Goal: Transaction & Acquisition: Purchase product/service

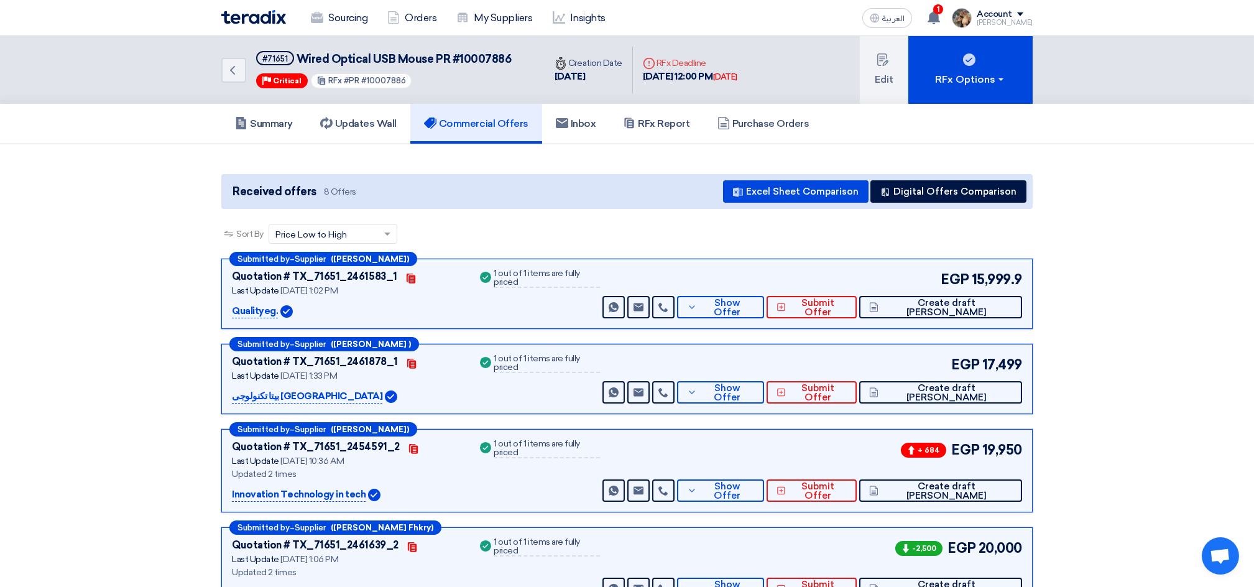
click at [264, 14] on img at bounding box center [253, 17] width 65 height 14
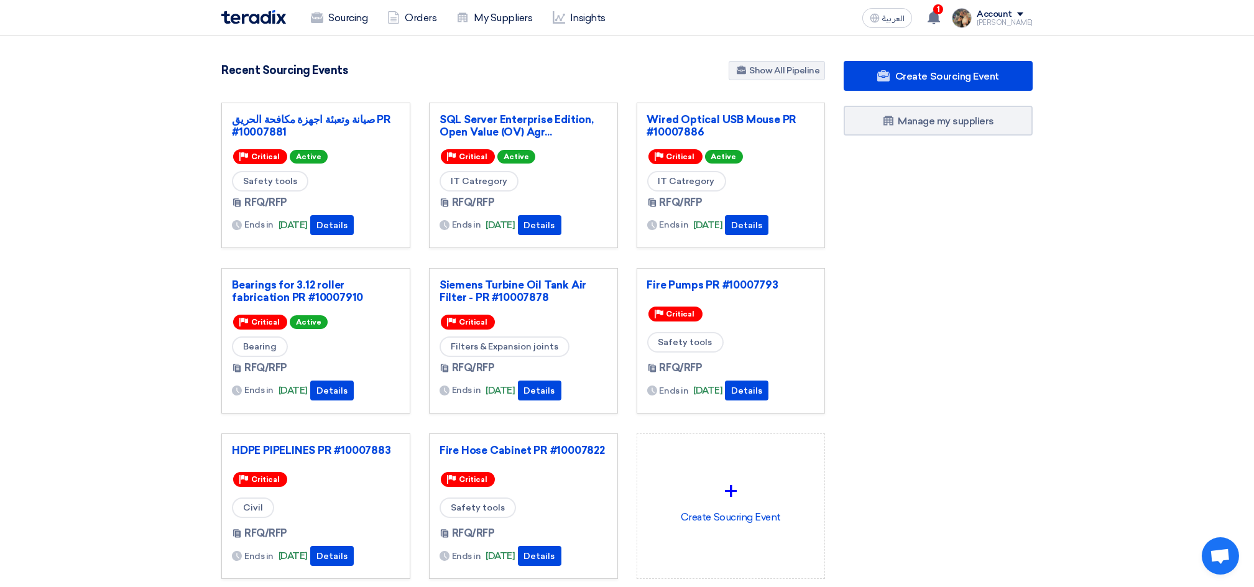
click at [464, 425] on div "Siemens Turbine Oil Tank Air Filter - PR #10007878 Priority Critical Filters & …" at bounding box center [524, 350] width 208 height 165
click at [487, 450] on link "Fire Hose Cabinet PR #10007822" at bounding box center [524, 450] width 168 height 12
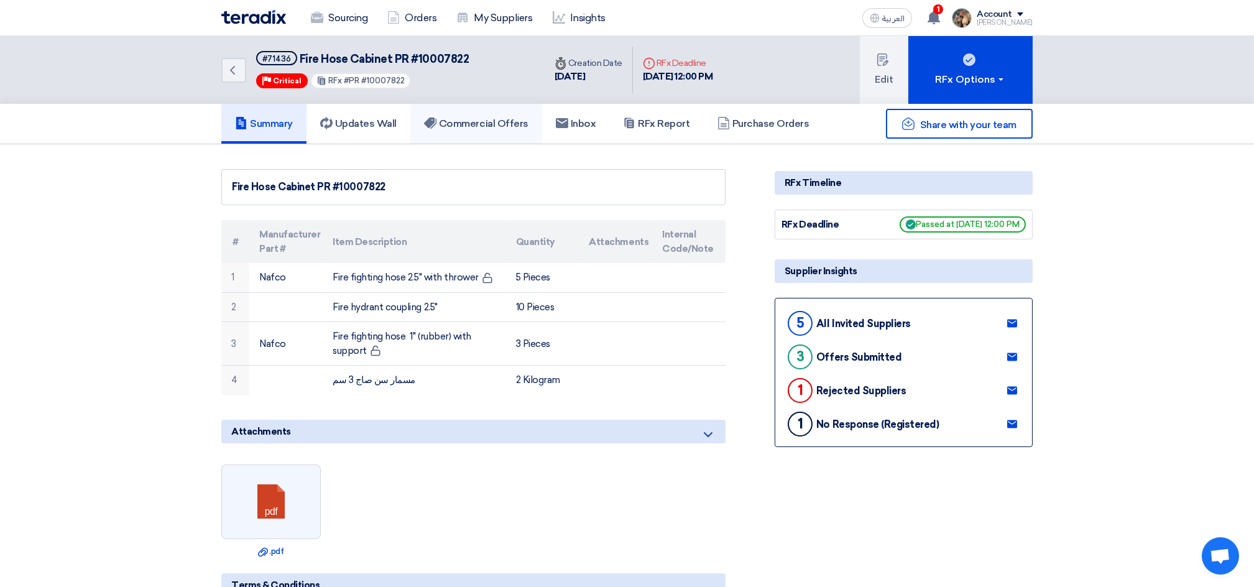
click at [494, 126] on h5 "Commercial Offers" at bounding box center [476, 124] width 104 height 12
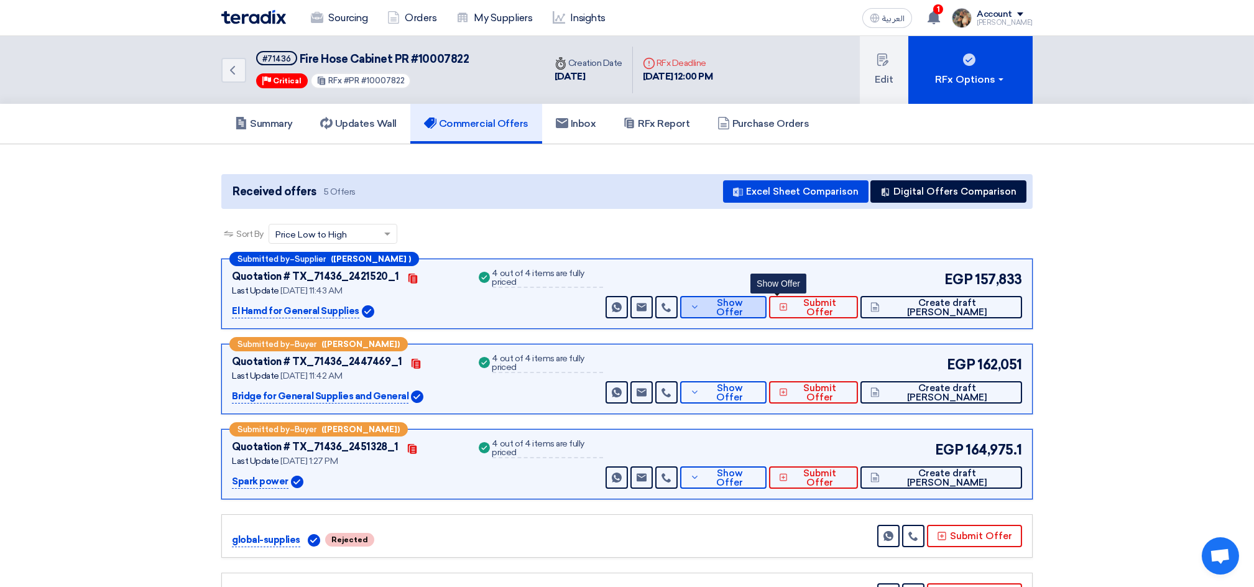
click at [756, 303] on span "Show Offer" at bounding box center [729, 307] width 53 height 19
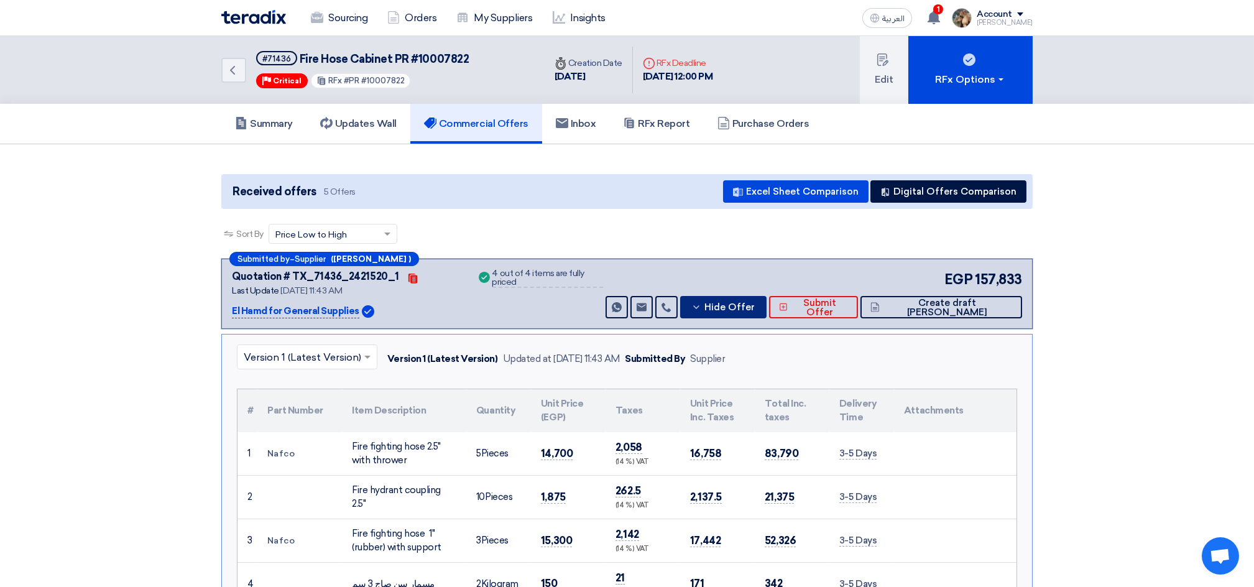
scroll to position [165, 0]
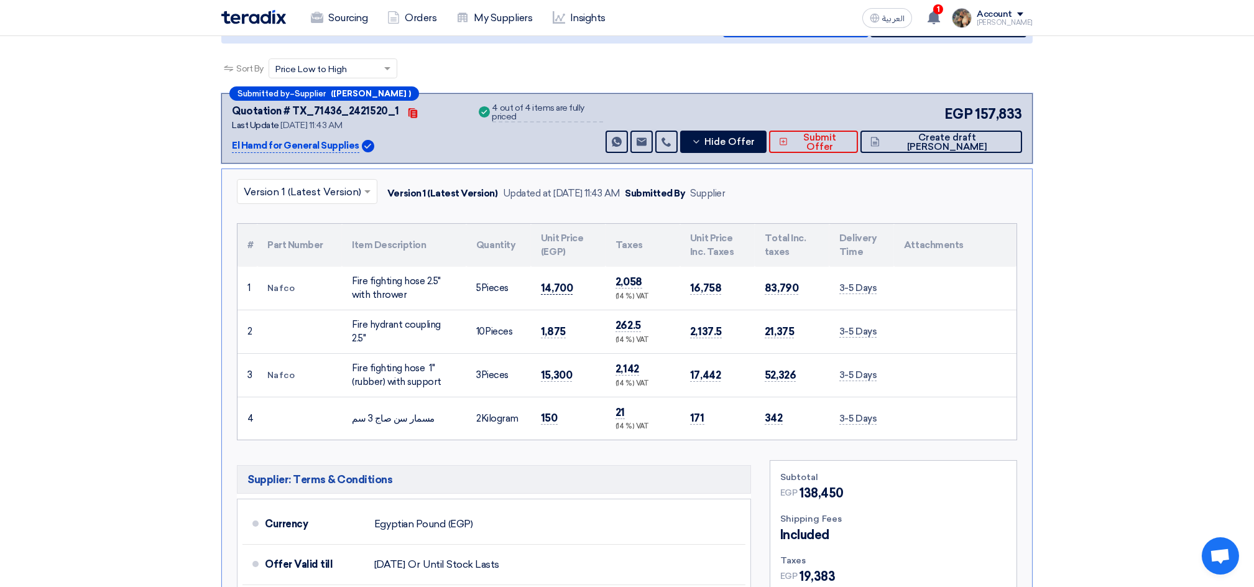
click at [560, 285] on span "14,700" at bounding box center [557, 288] width 32 height 13
copy span "14,700"
click at [554, 325] on span "1,875" at bounding box center [553, 331] width 25 height 13
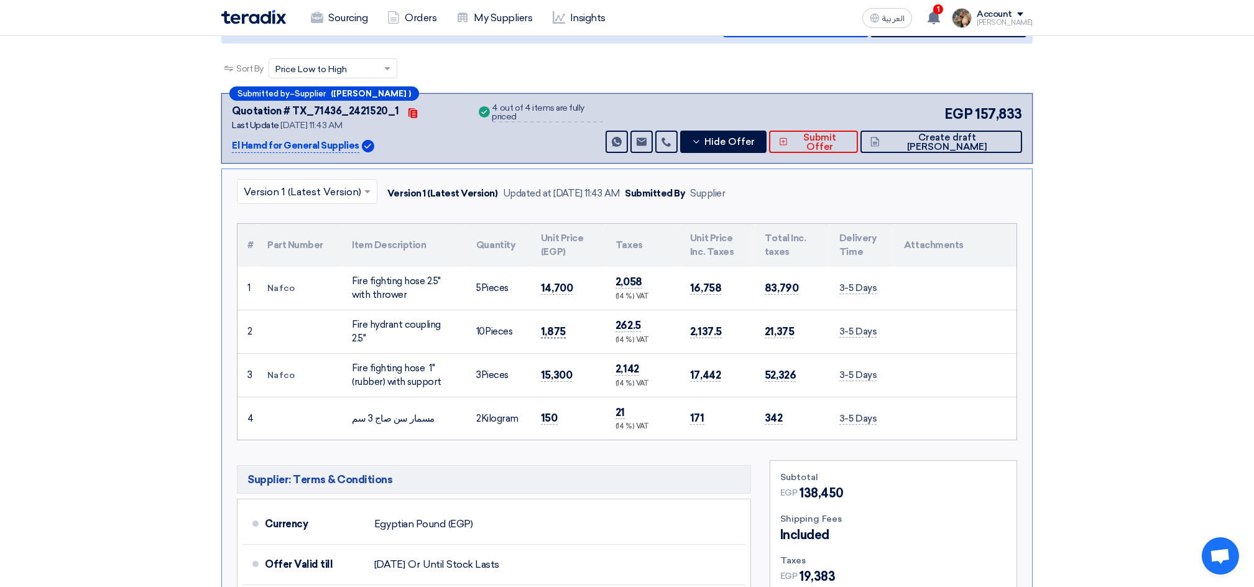
copy span "1,875"
click at [542, 369] on span "15,300" at bounding box center [556, 375] width 31 height 13
copy span "15,300"
click at [552, 415] on span "150" at bounding box center [549, 418] width 17 height 13
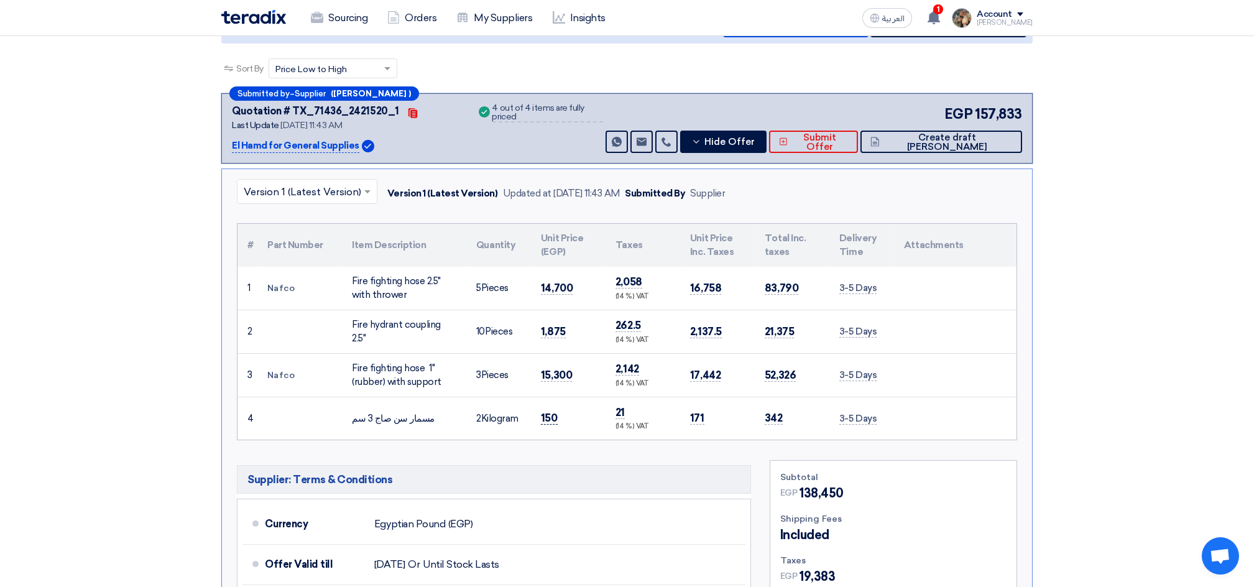
click at [552, 415] on span "150" at bounding box center [549, 418] width 17 height 13
copy span "150"
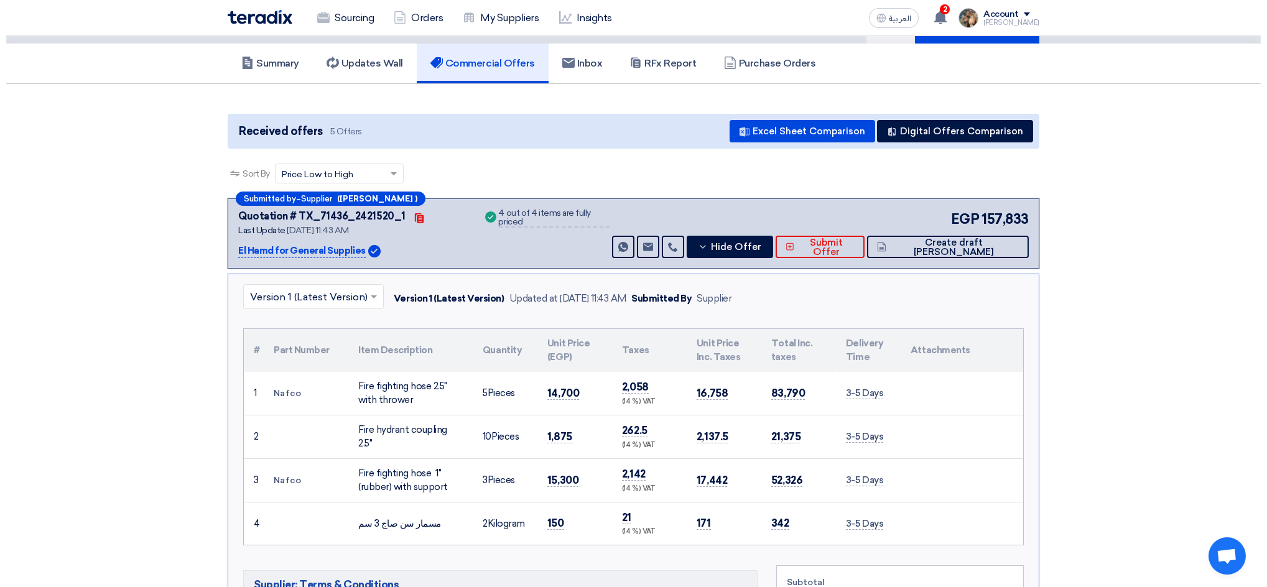
scroll to position [0, 0]
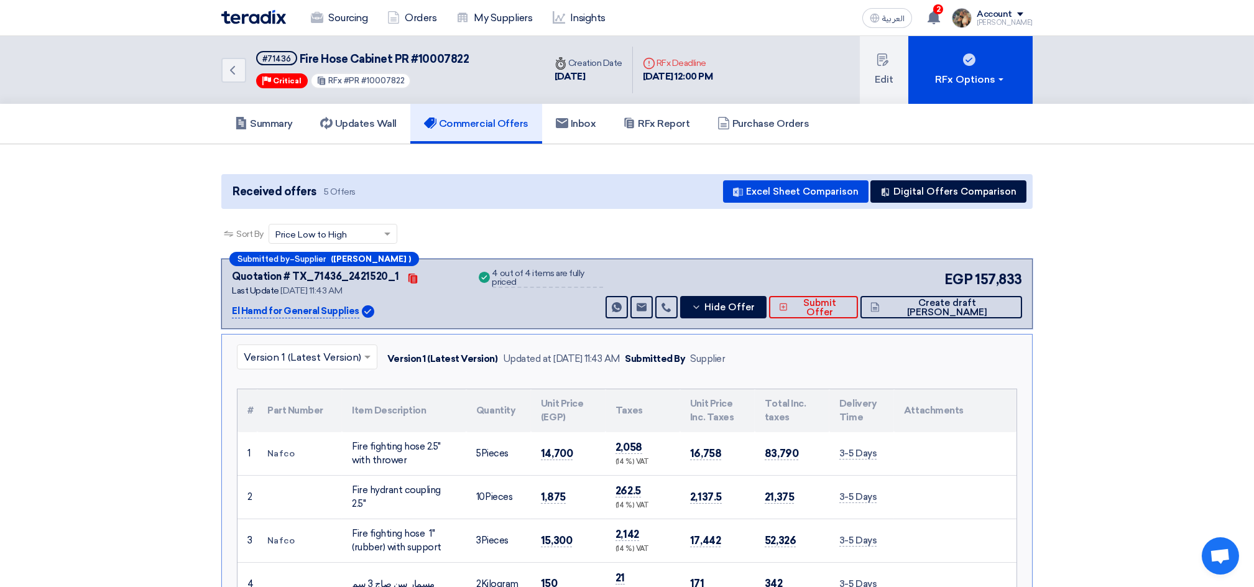
click at [305, 57] on span "Fire Hose Cabinet PR #10007822" at bounding box center [385, 59] width 170 height 14
drag, startPoint x: 305, startPoint y: 57, endPoint x: 381, endPoint y: 60, distance: 75.9
click at [381, 60] on span "Fire Hose Cabinet PR #10007822" at bounding box center [385, 59] width 170 height 14
copy span "Fire Hose Cabinet"
click at [977, 293] on div "EGP 157,833 Send Message Send Message" at bounding box center [812, 293] width 419 height 49
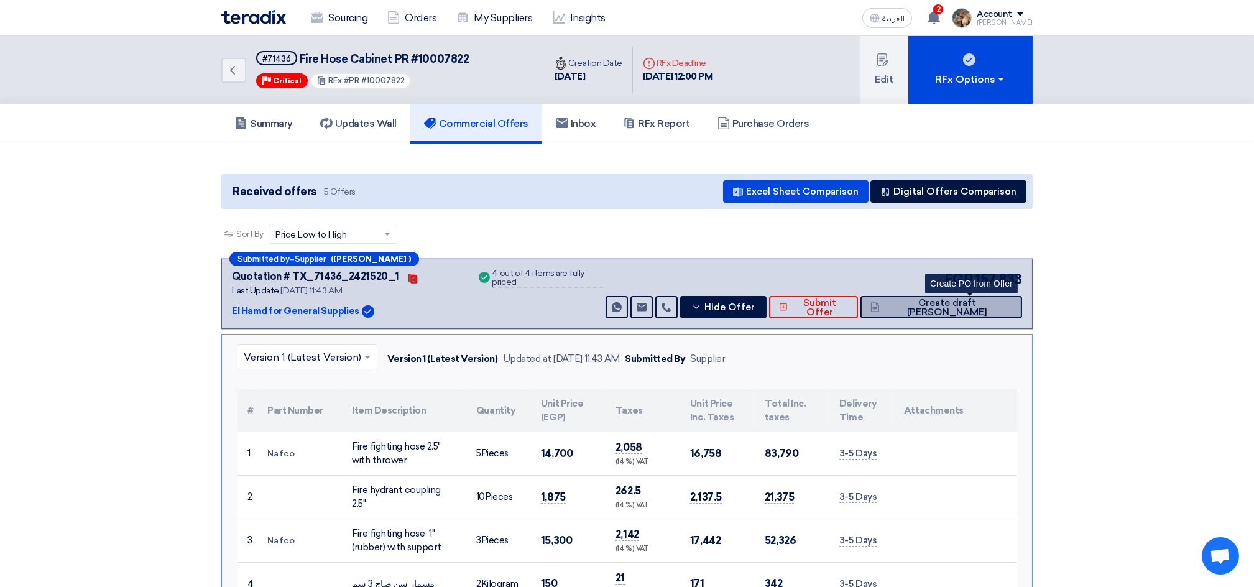
click at [979, 302] on span "Create draft [PERSON_NAME]" at bounding box center [947, 307] width 129 height 19
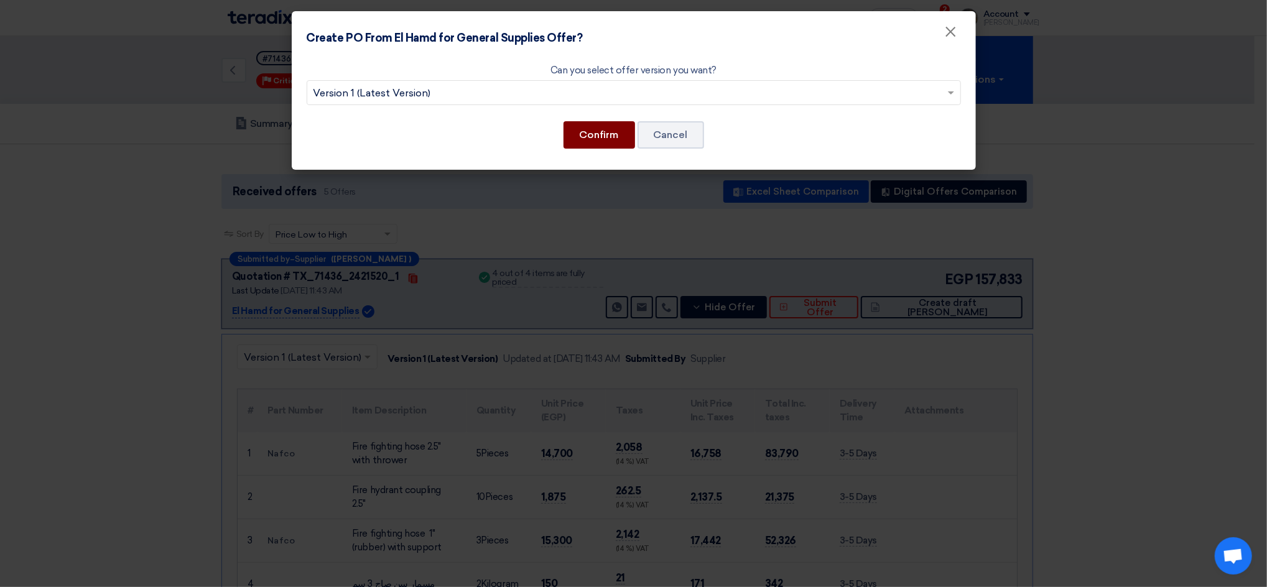
click at [603, 138] on button "Confirm" at bounding box center [599, 134] width 72 height 27
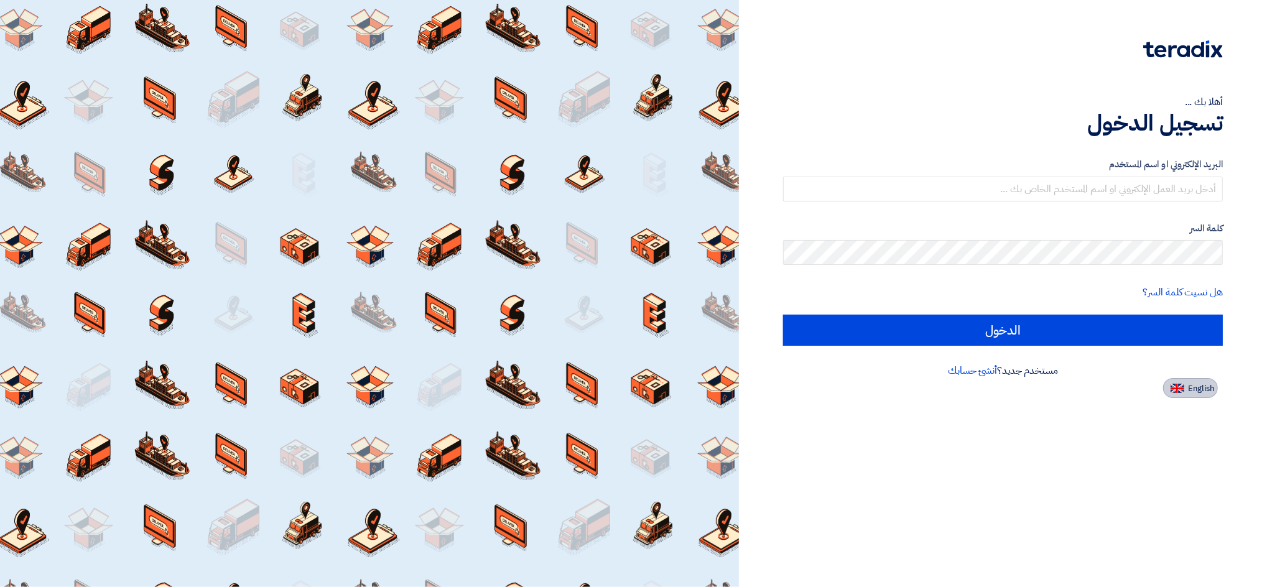
click at [1185, 385] on button "English" at bounding box center [1190, 388] width 55 height 20
type input "Sign in"
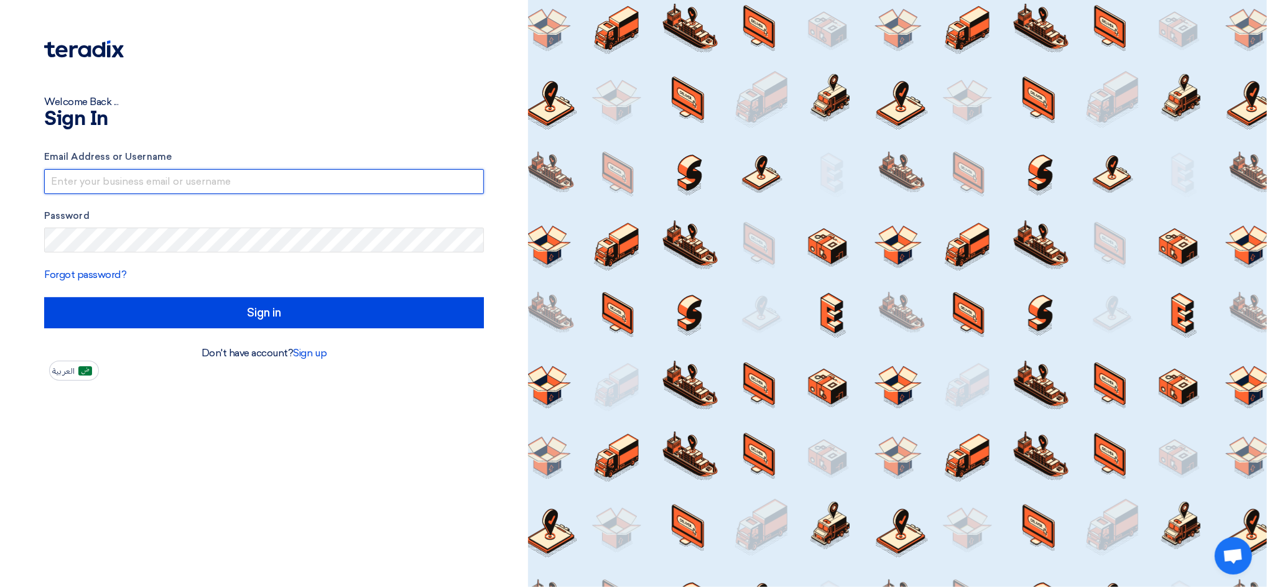
click at [147, 179] on input "text" at bounding box center [264, 181] width 440 height 25
drag, startPoint x: 188, startPoint y: 181, endPoint x: 296, endPoint y: 181, distance: 108.2
click at [296, 181] on input "aelgalad@sharkeyasugar.comDoksh@00" at bounding box center [264, 181] width 440 height 25
type input "aelgalad@sharkeyasugar.com"
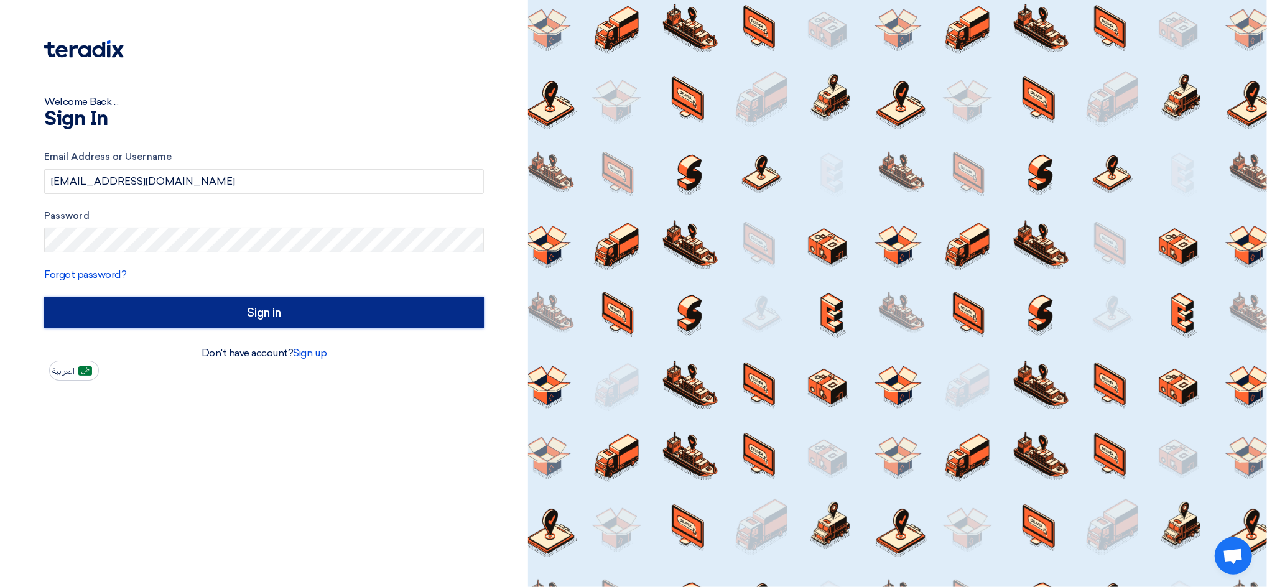
click at [391, 297] on input "Sign in" at bounding box center [264, 312] width 440 height 31
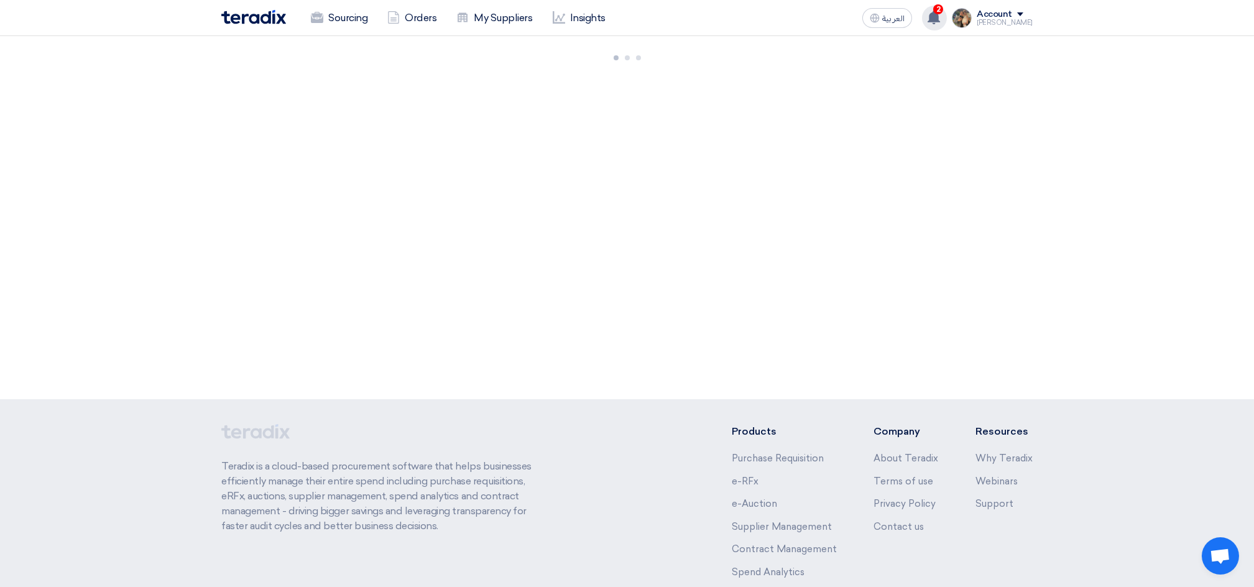
click at [941, 14] on icon at bounding box center [934, 18] width 14 height 14
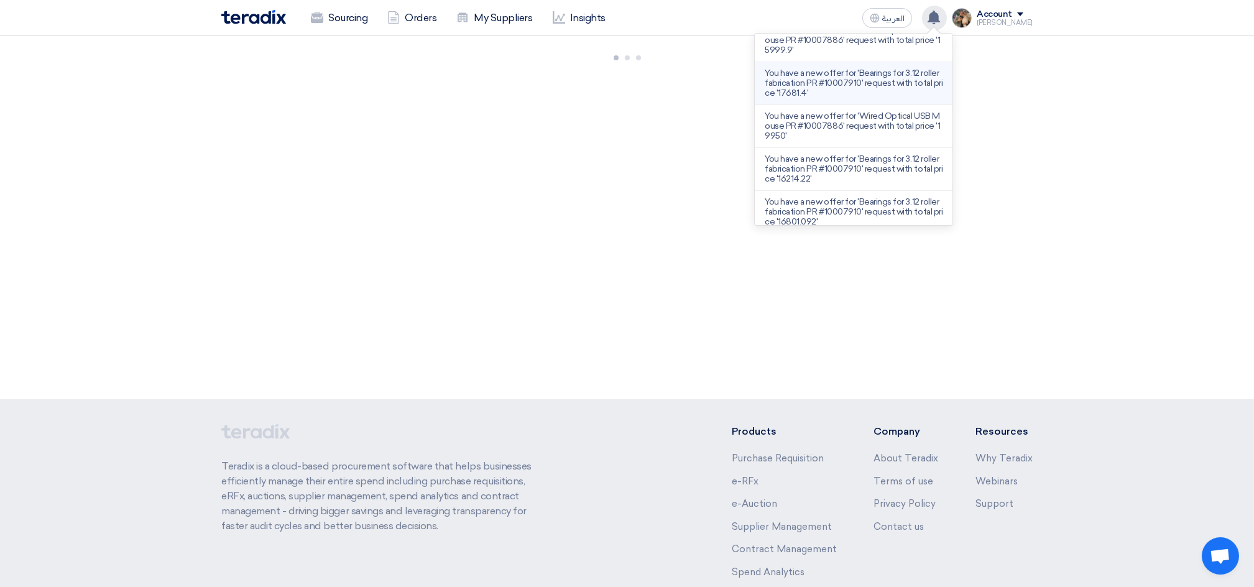
scroll to position [83, 0]
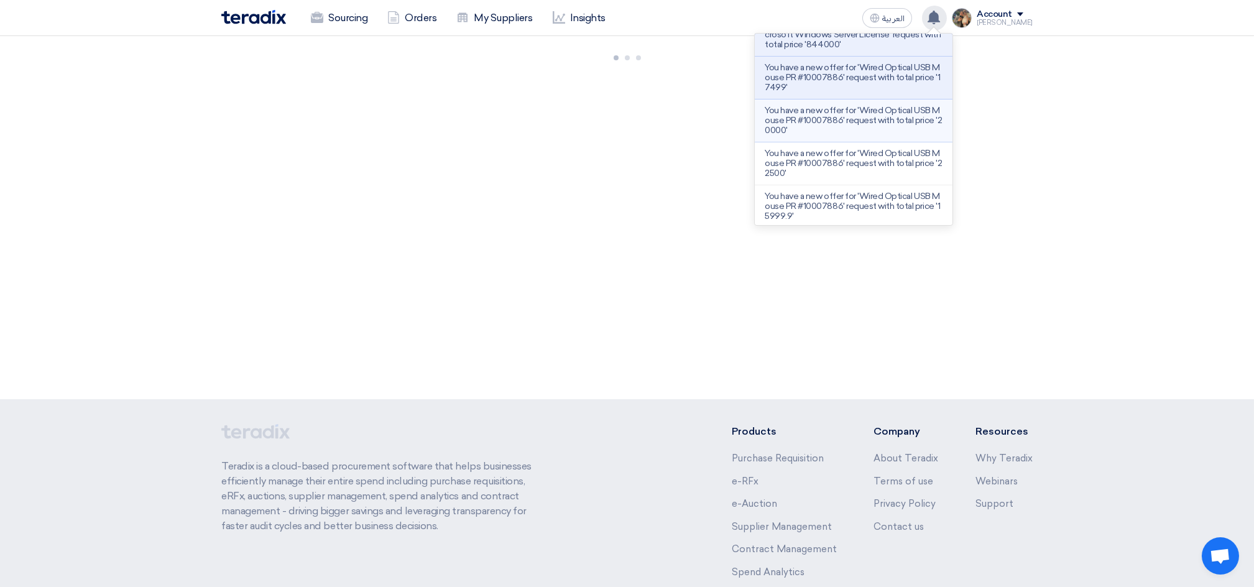
click at [869, 120] on p "You have a new offer for 'Wired Optical USB Mouse PR #10007886' request with to…" at bounding box center [854, 121] width 178 height 30
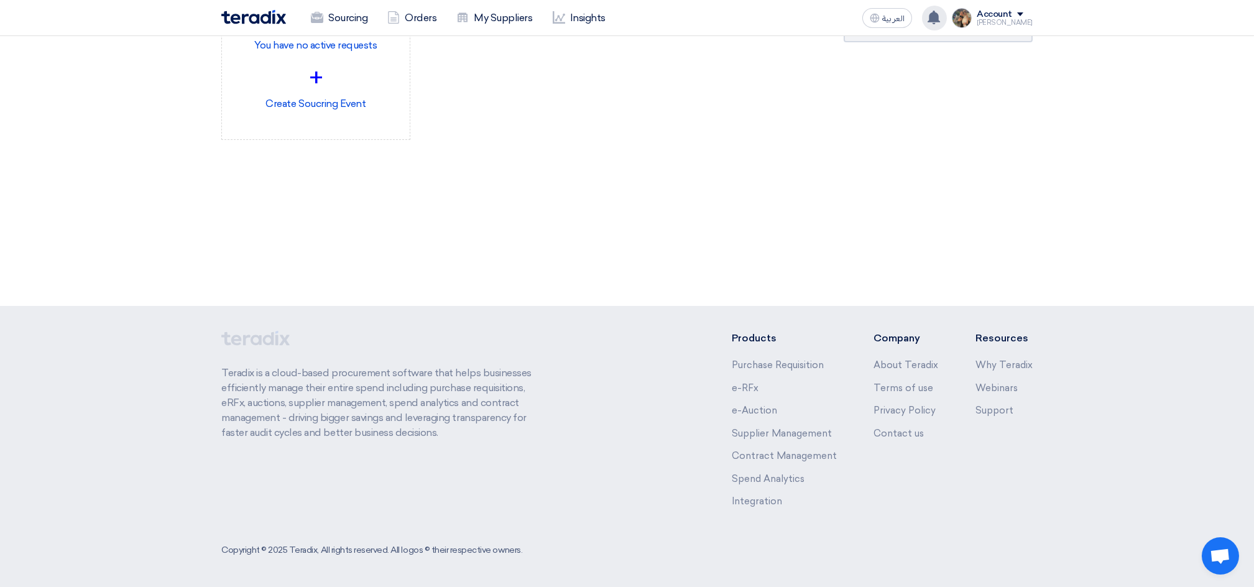
scroll to position [0, 0]
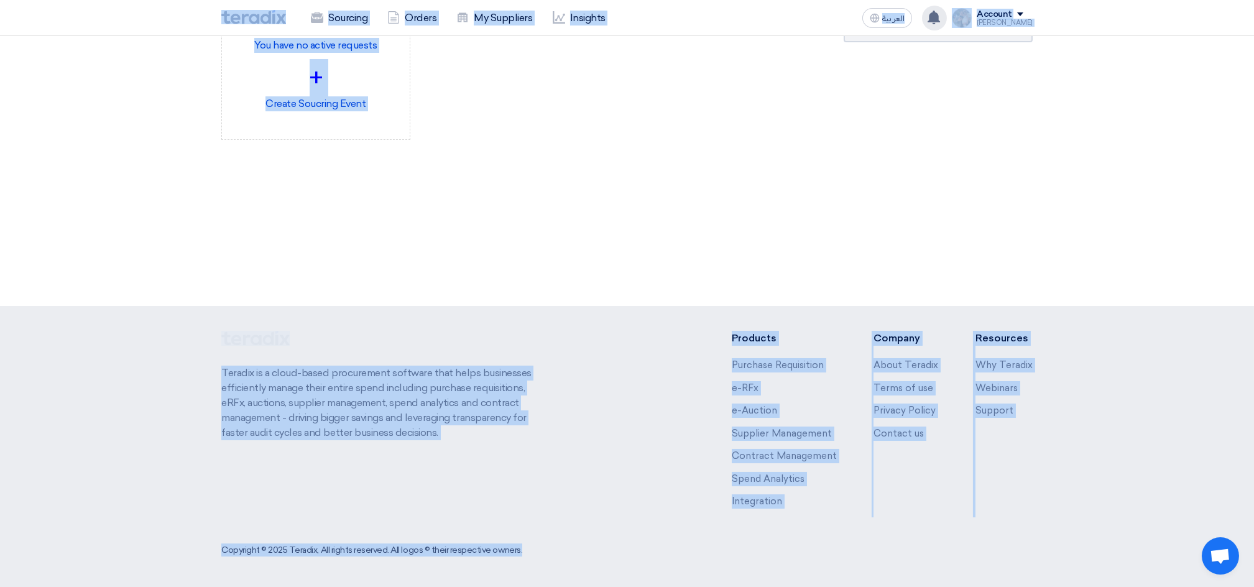
drag, startPoint x: 205, startPoint y: 18, endPoint x: 1175, endPoint y: 611, distance: 1137.0
click at [1175, 586] on html "Sourcing Orders My Suppliers Insights العربية ع You have a new offer for 'Wired…" at bounding box center [627, 247] width 1254 height 681
click at [652, 265] on div "3036 RFx remaining 9 Auctions remaining Create Sourcing Event +" at bounding box center [627, 124] width 1254 height 363
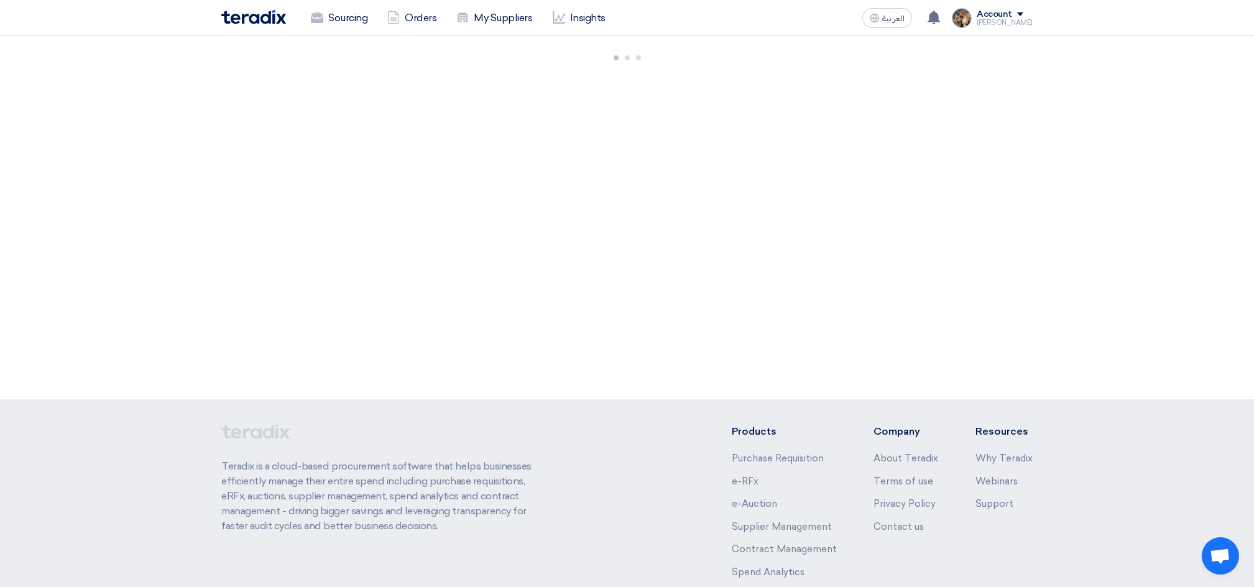
click at [649, 107] on div "3036 RFx remaining 9 Auctions remaining Create Sourcing Event +" at bounding box center [627, 217] width 1254 height 363
click at [630, 124] on div "3036 RFx remaining 9 Auctions remaining Create Sourcing Event +" at bounding box center [627, 217] width 1254 height 363
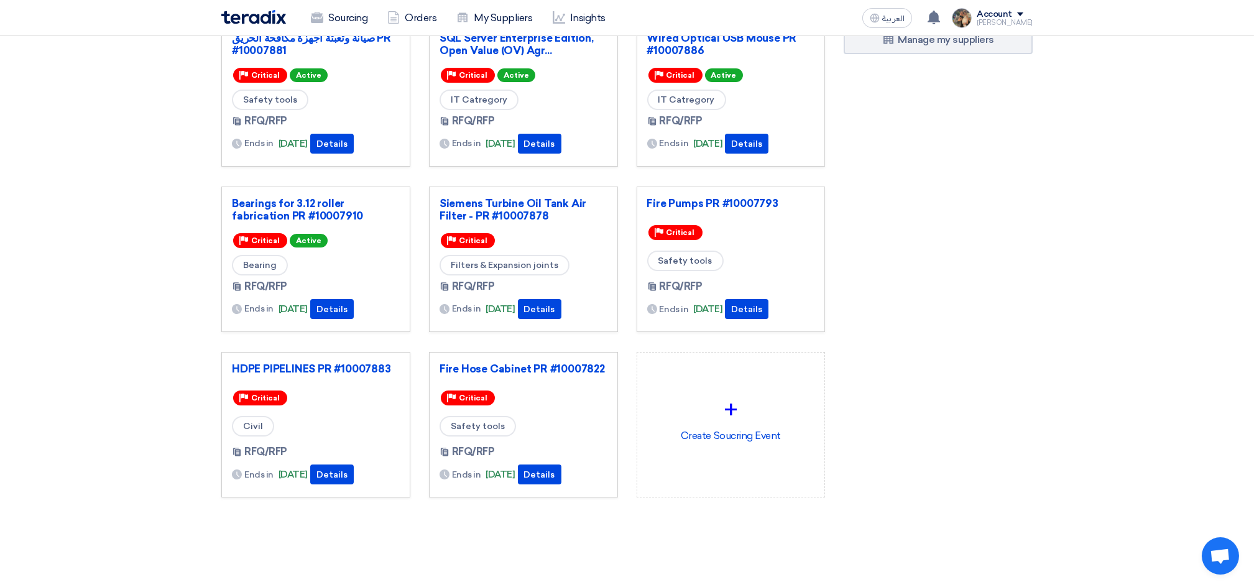
scroll to position [165, 0]
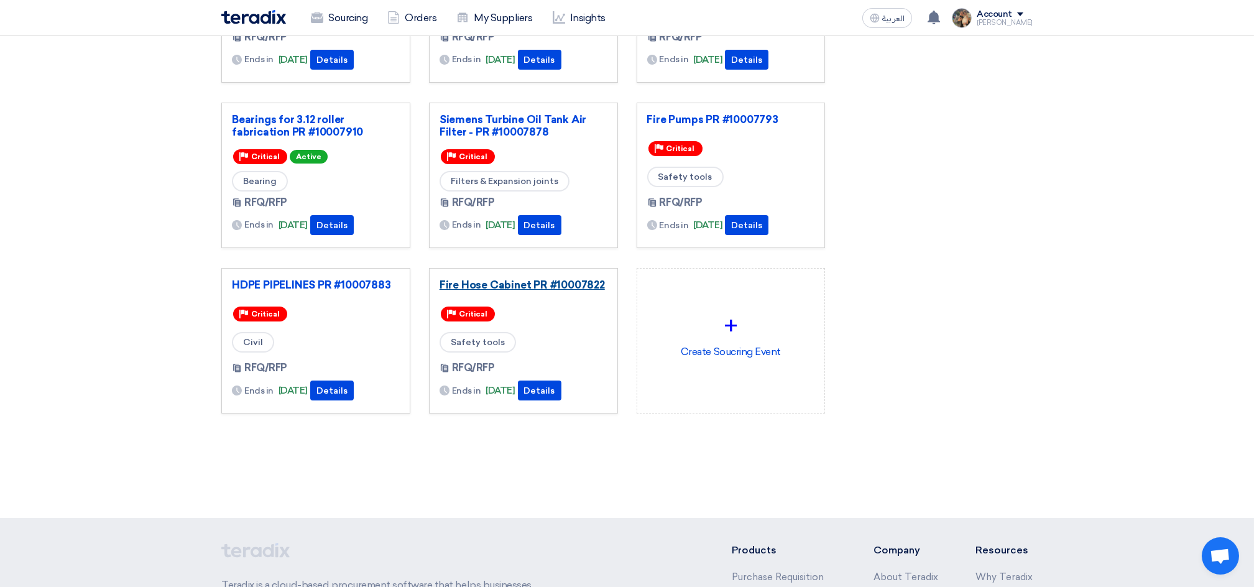
click at [492, 287] on link "Fire Hose Cabinet PR #10007822" at bounding box center [524, 285] width 168 height 12
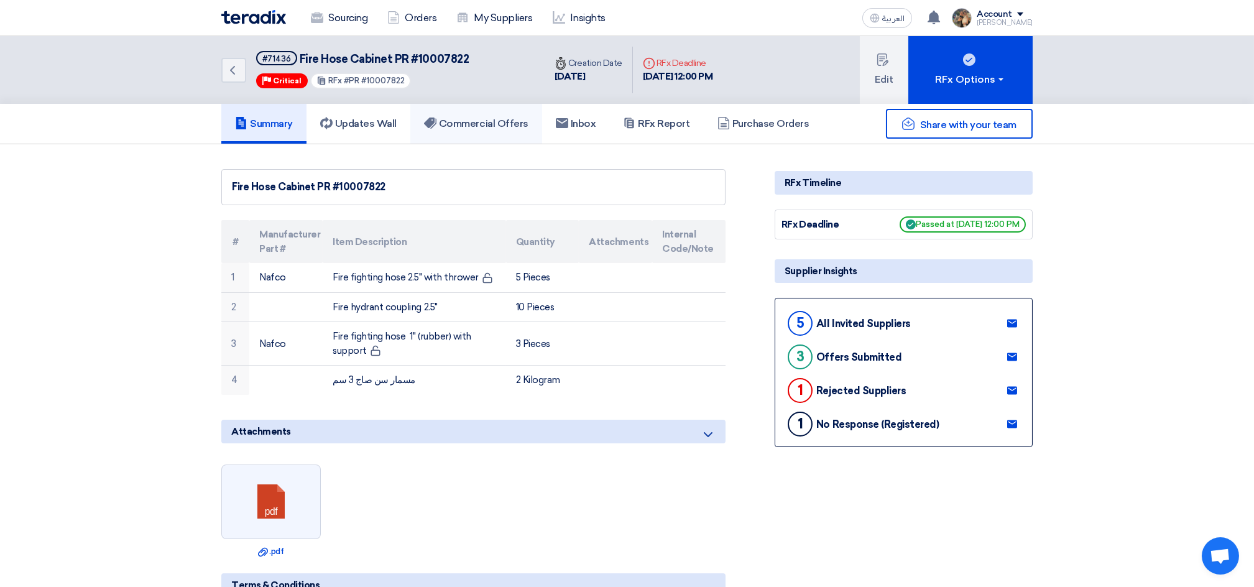
click at [491, 118] on h5 "Commercial Offers" at bounding box center [476, 124] width 104 height 12
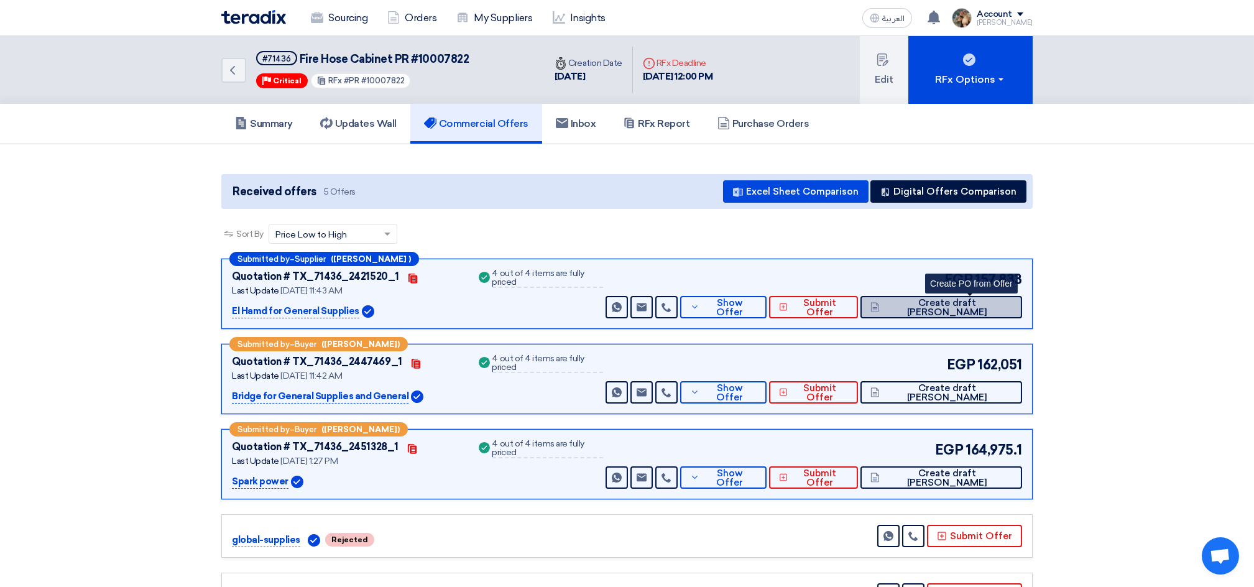
click at [959, 303] on span "Create draft [PERSON_NAME]" at bounding box center [947, 307] width 129 height 19
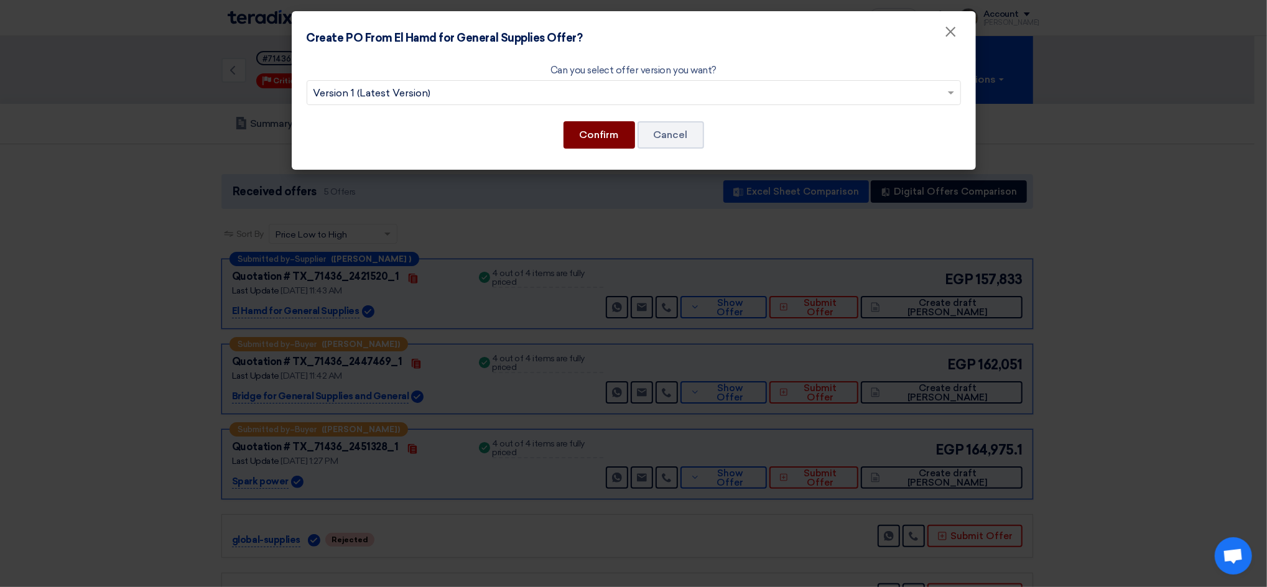
click at [590, 139] on button "Confirm" at bounding box center [599, 134] width 72 height 27
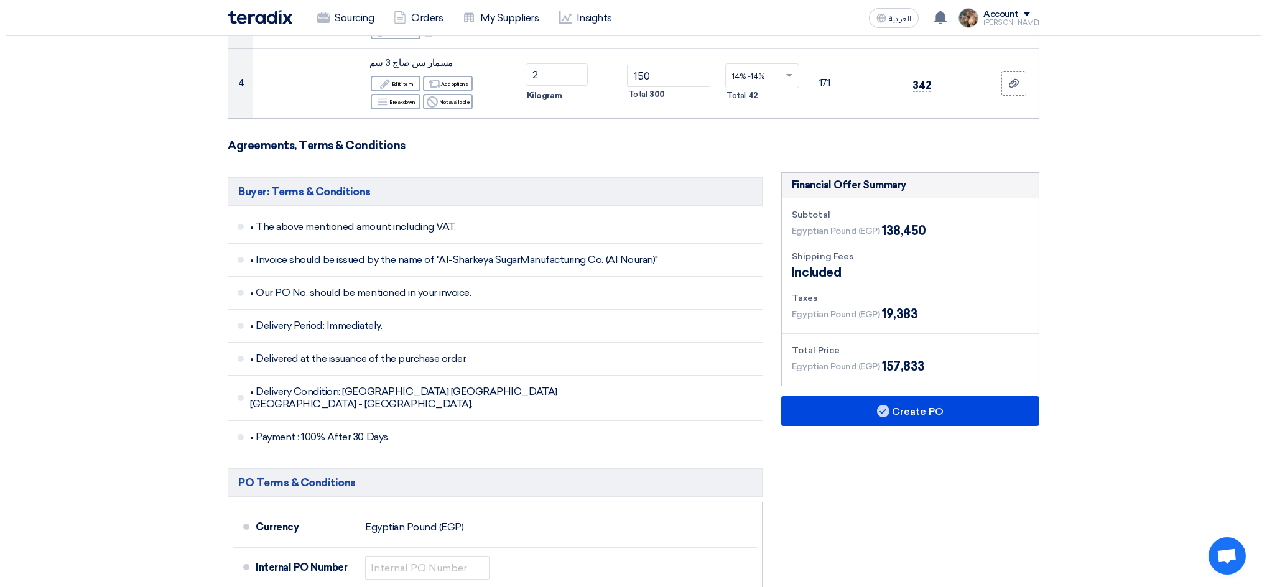
scroll to position [414, 0]
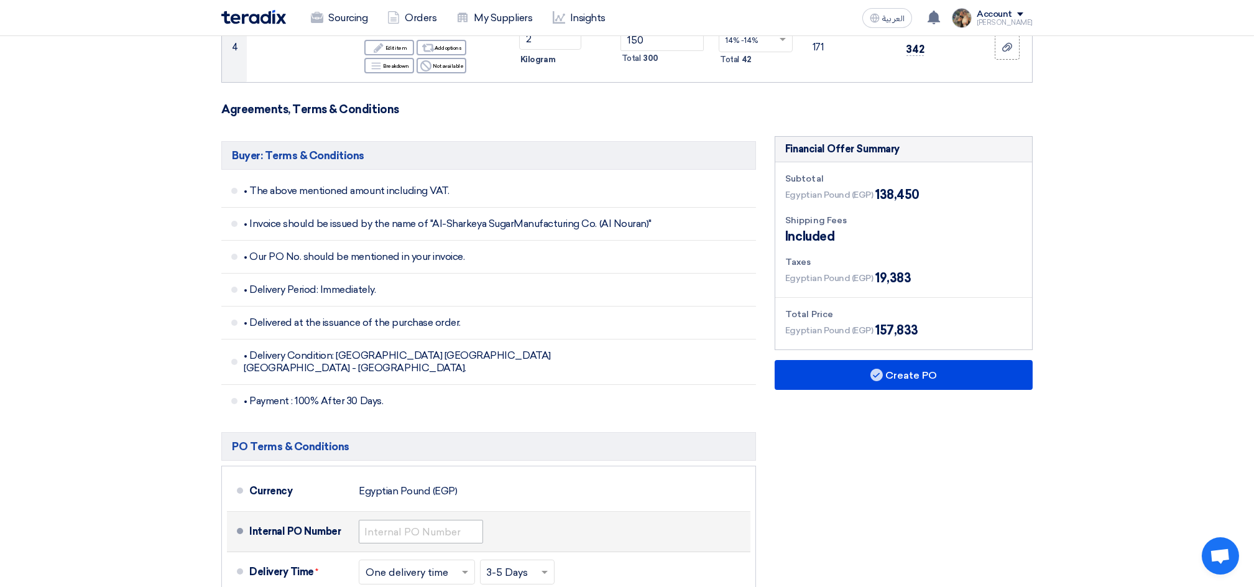
click at [429, 517] on div "Internal PO Number" at bounding box center [497, 532] width 496 height 30
click at [436, 520] on input "text" at bounding box center [421, 532] width 124 height 24
drag, startPoint x: 402, startPoint y: 521, endPoint x: 431, endPoint y: 519, distance: 28.7
click at [431, 520] on input "4500007236" at bounding box center [421, 532] width 124 height 24
paste input "9585"
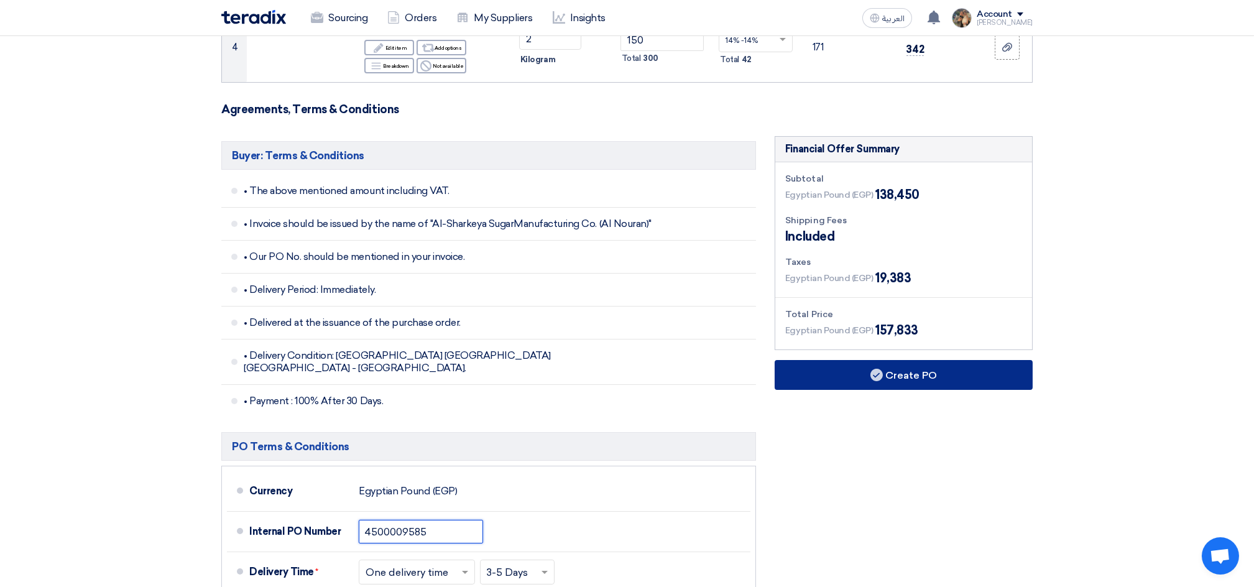
type input "4500009585"
click at [904, 383] on button "Create PO" at bounding box center [904, 375] width 258 height 30
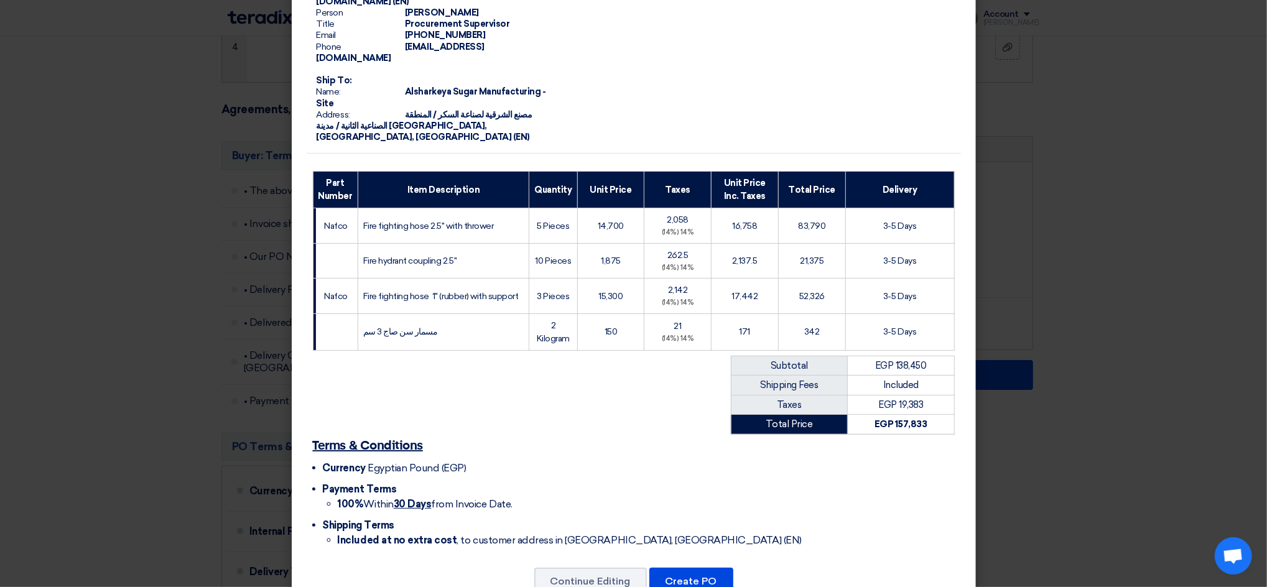
scroll to position [154, 0]
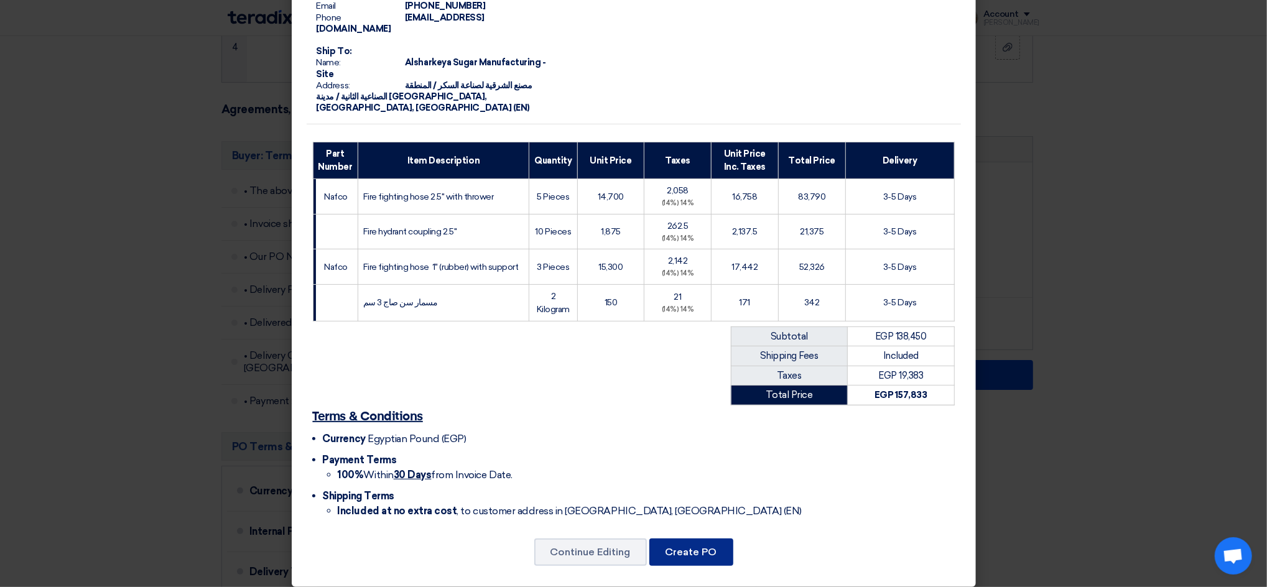
click at [698, 538] on button "Create PO" at bounding box center [691, 551] width 84 height 27
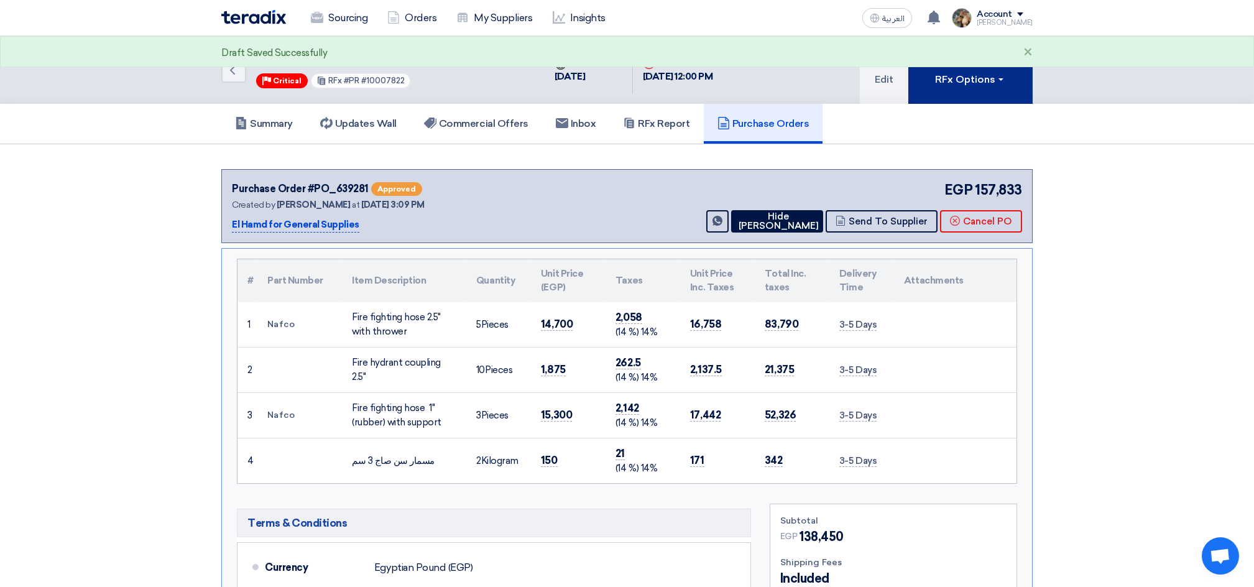
click at [933, 95] on button "RFx Options" at bounding box center [970, 70] width 124 height 68
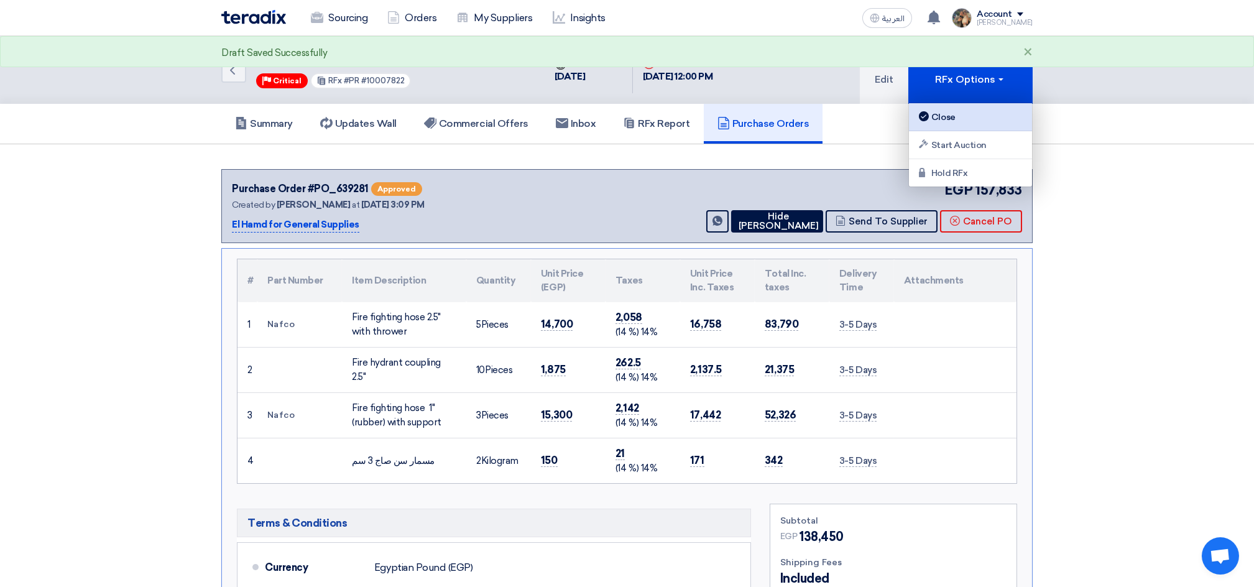
click at [935, 114] on div "Close" at bounding box center [971, 116] width 108 height 15
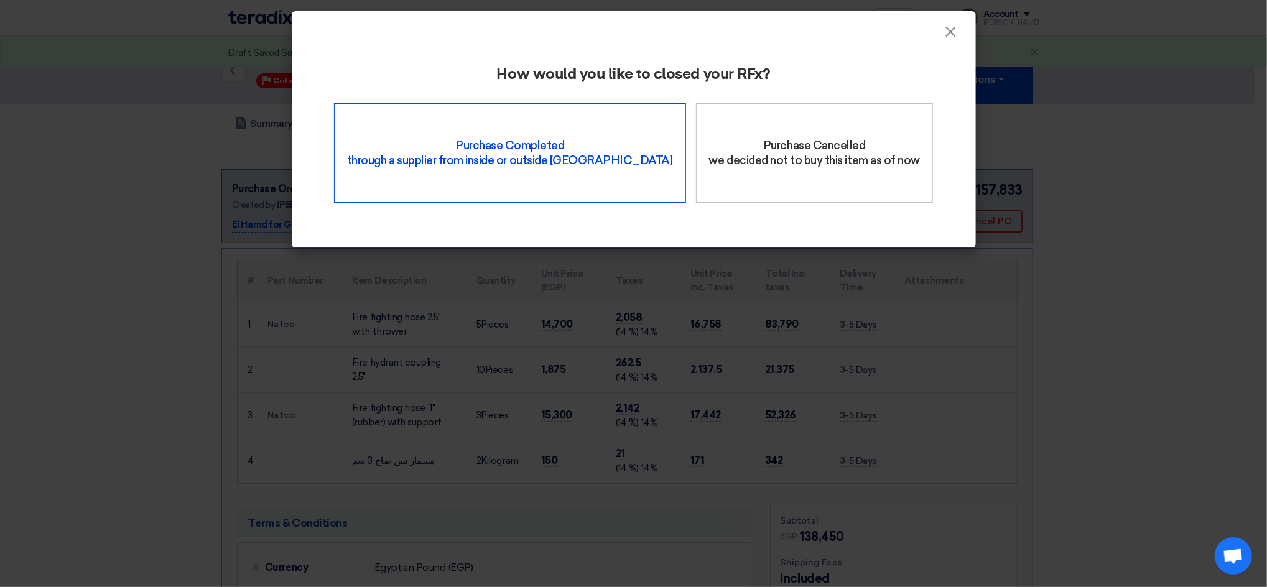
click at [506, 157] on div "Purchase Completed through a supplier from inside or outside Teradix" at bounding box center [510, 152] width 352 height 99
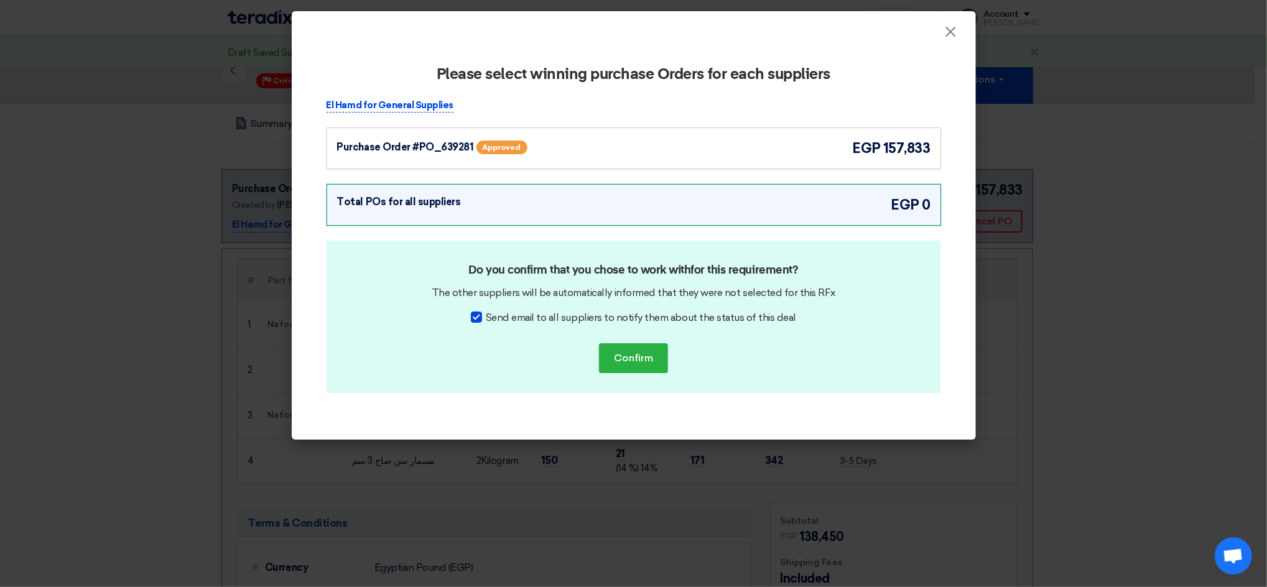
click at [767, 145] on div "Purchase Order #PO_639281 Approved egp 157,833" at bounding box center [633, 148] width 593 height 21
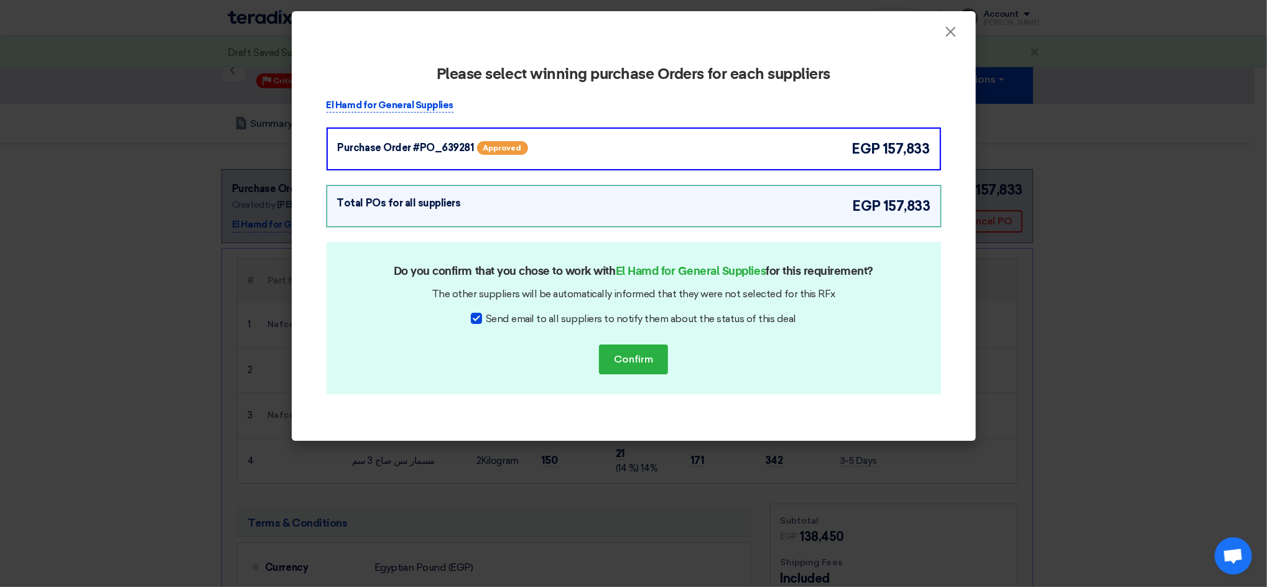
click at [690, 321] on span "Send email to all suppliers to notify them about the status of this deal" at bounding box center [641, 319] width 310 height 15
click at [494, 320] on input "Send email to all suppliers to notify them about the status of this deal" at bounding box center [490, 316] width 8 height 8
checkbox input "false"
click at [654, 356] on button "Confirm" at bounding box center [633, 359] width 69 height 30
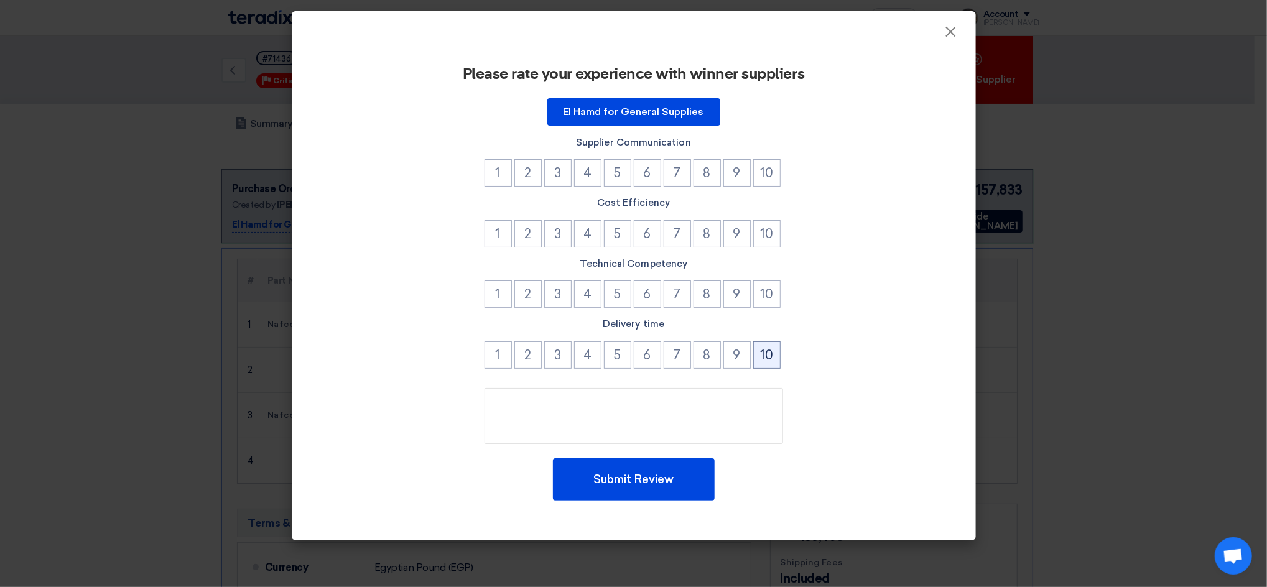
click at [779, 356] on button "10" at bounding box center [766, 354] width 27 height 27
click at [772, 286] on button "10" at bounding box center [766, 293] width 27 height 27
click at [773, 239] on button "10" at bounding box center [766, 233] width 27 height 27
click at [773, 180] on button "10" at bounding box center [766, 172] width 27 height 27
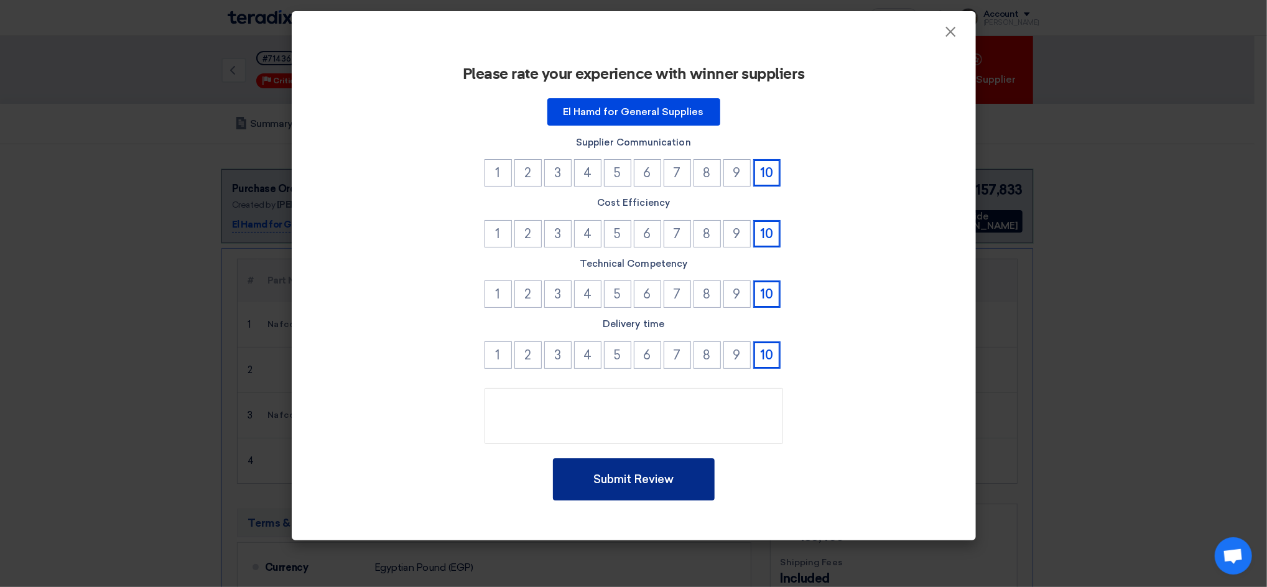
click at [681, 468] on button "Submit Review" at bounding box center [634, 479] width 162 height 42
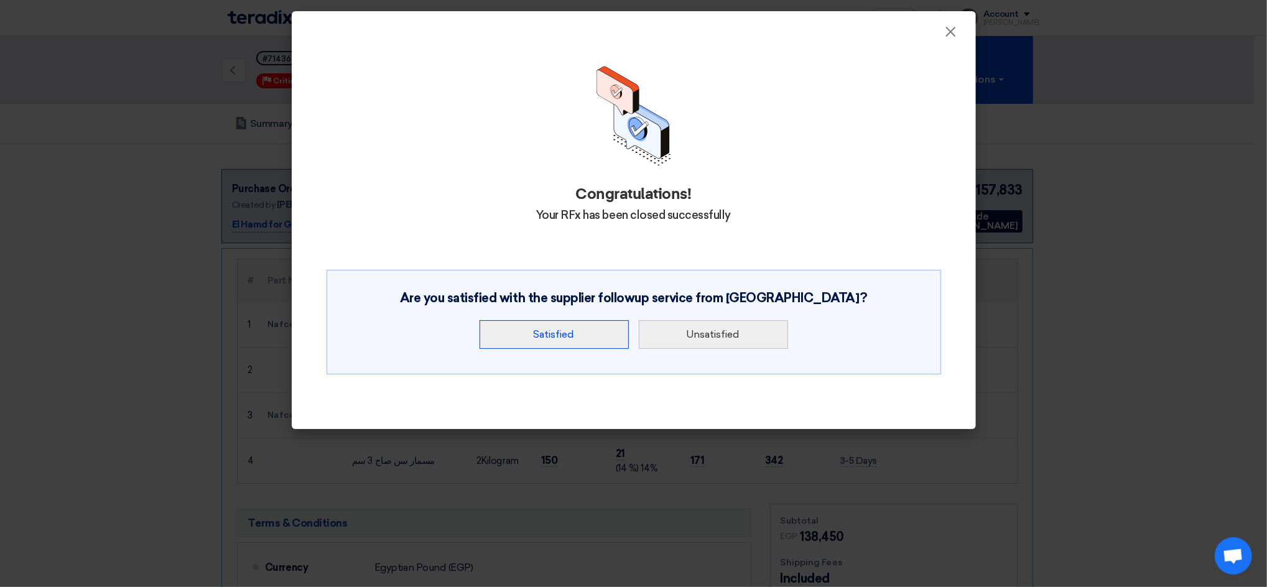
click at [612, 332] on button "Satisfied" at bounding box center [553, 334] width 149 height 29
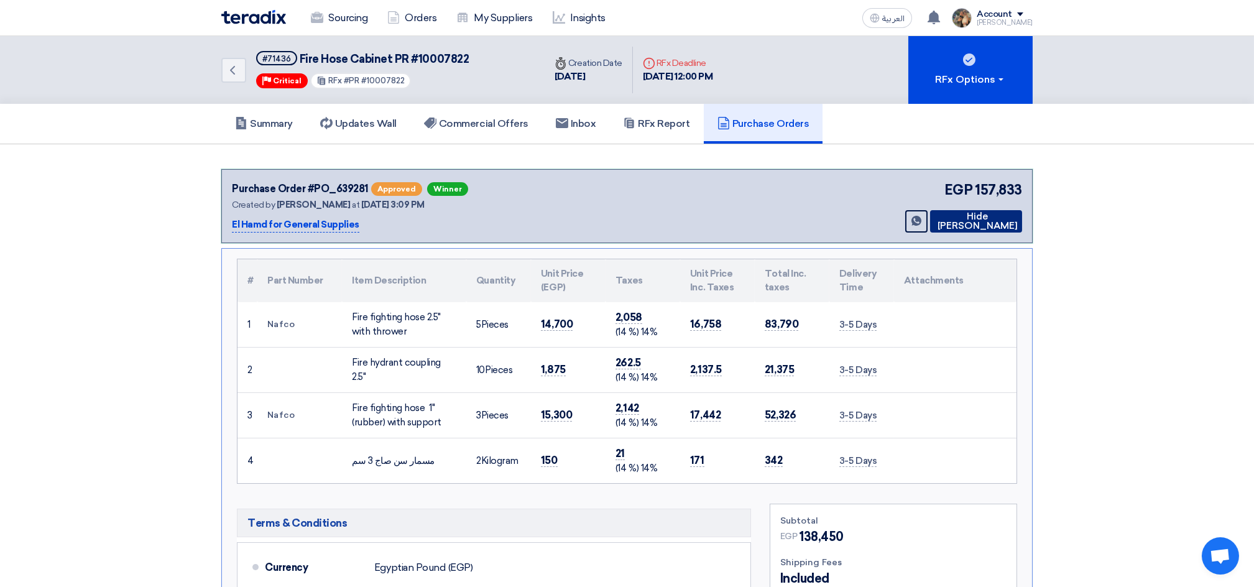
click at [950, 224] on button "Hide [PERSON_NAME]" at bounding box center [976, 221] width 92 height 22
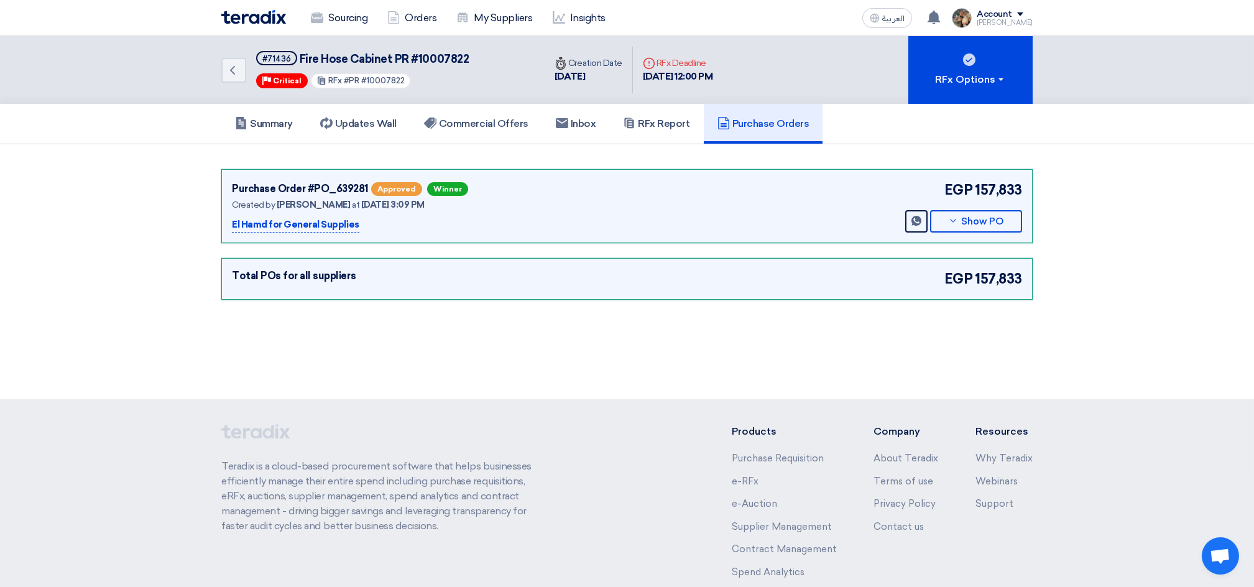
click at [251, 13] on img at bounding box center [253, 17] width 65 height 14
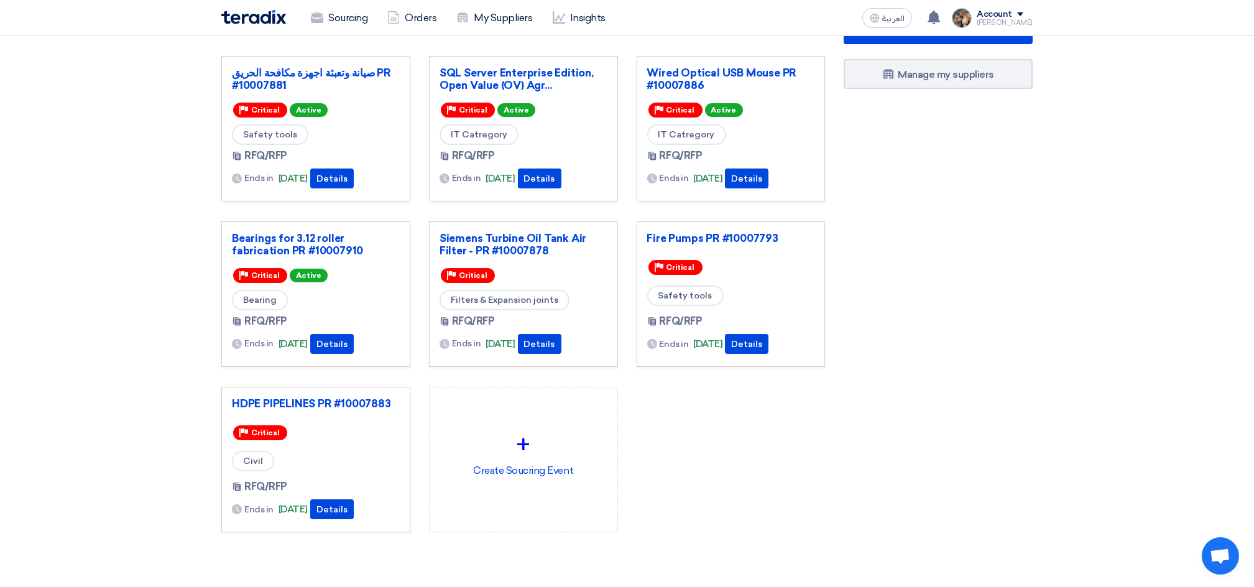
scroll to position [83, 0]
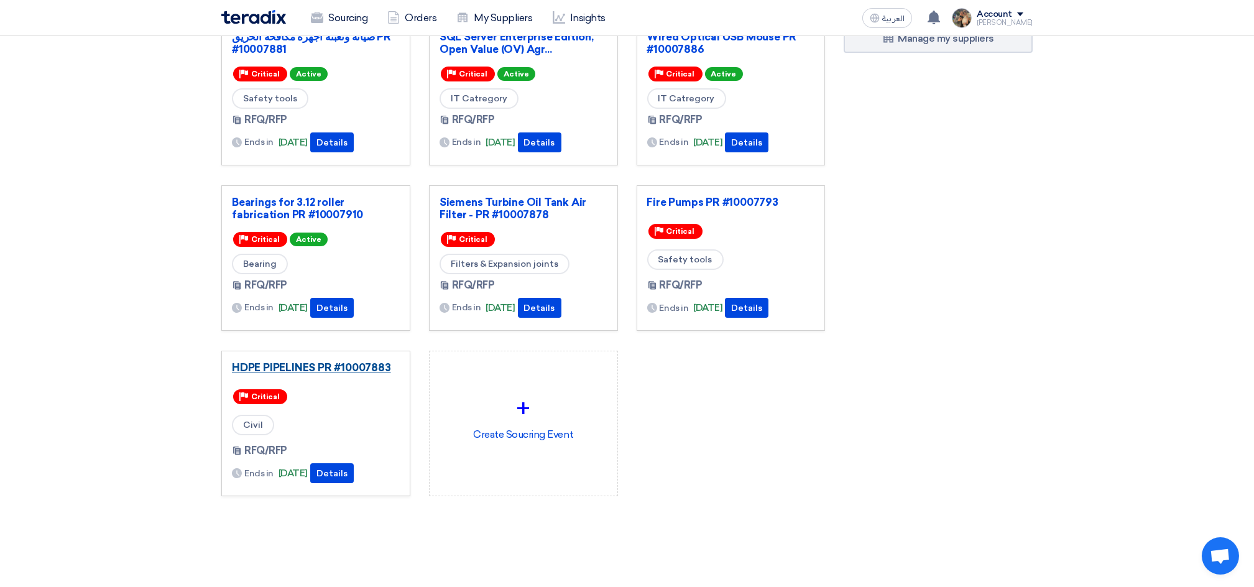
click at [315, 364] on link "HDPE PIPELINES PR #10007883" at bounding box center [316, 367] width 168 height 12
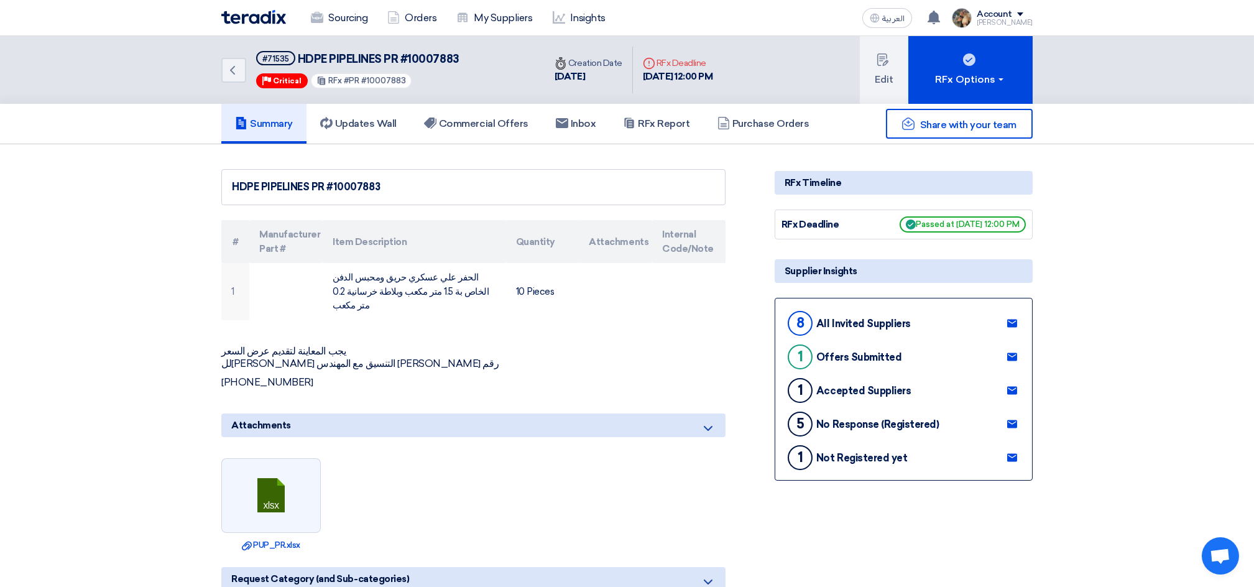
click at [256, 11] on img at bounding box center [253, 17] width 65 height 14
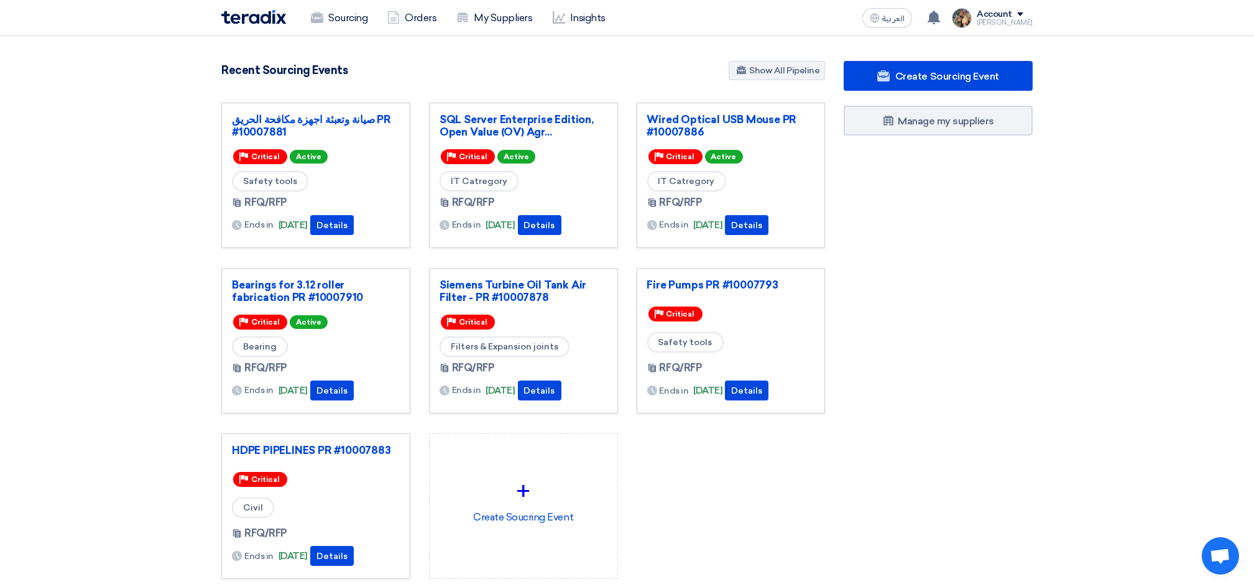
click at [313, 441] on div "HDPE PIPELINES PR #10007883 Priority Critical Civil RFQ/RFP Ends in [DATE]" at bounding box center [315, 505] width 189 height 145
click at [313, 450] on link "HDPE PIPELINES PR #10007883" at bounding box center [316, 450] width 168 height 12
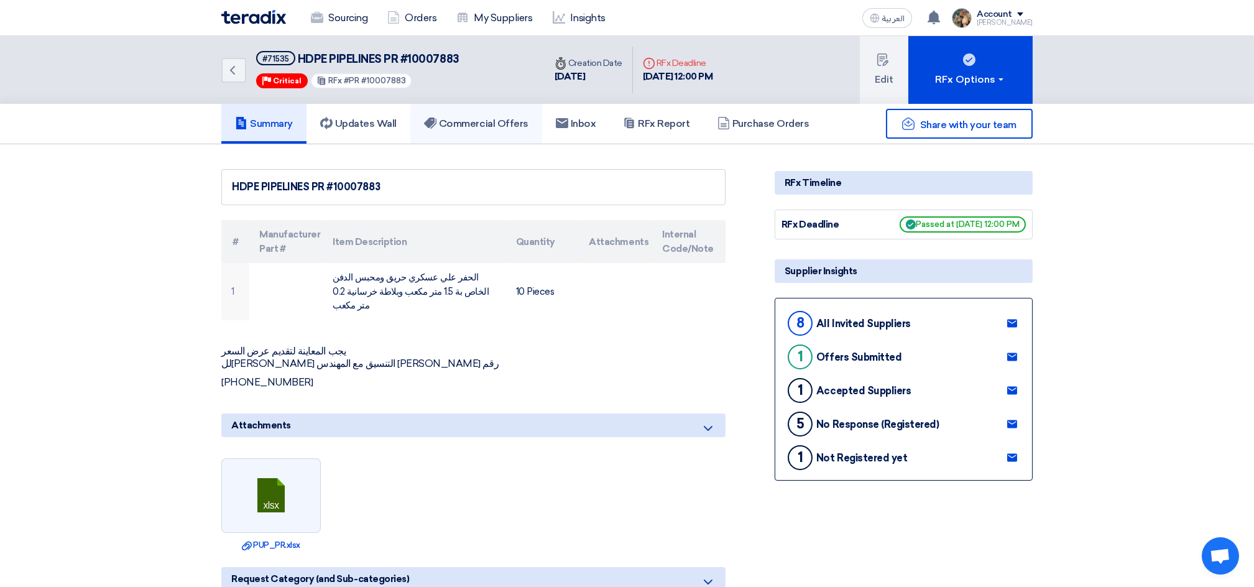
click at [468, 121] on h5 "Commercial Offers" at bounding box center [476, 124] width 104 height 12
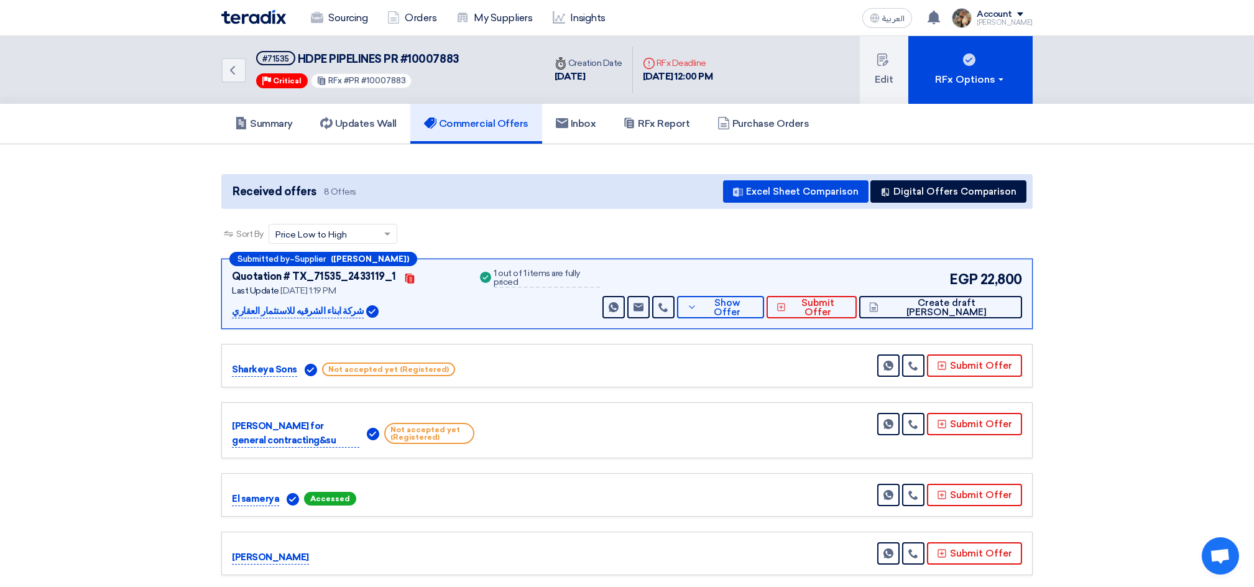
click at [285, 309] on p "شركة ابناء الشرقيه للاستثمار العقاري" at bounding box center [298, 311] width 132 height 15
click at [173, 342] on section "Received offers 8 Offers Excel Sheet Comparison Digital Offers Comparison Sort …" at bounding box center [627, 462] width 1254 height 637
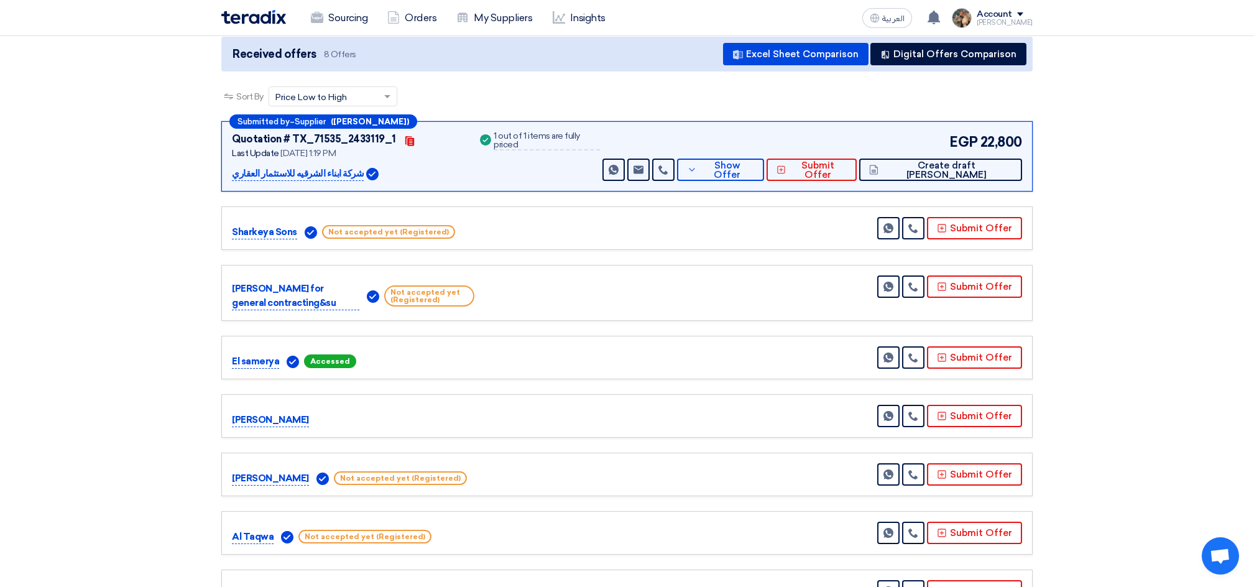
scroll to position [165, 0]
